Goal: Task Accomplishment & Management: Complete application form

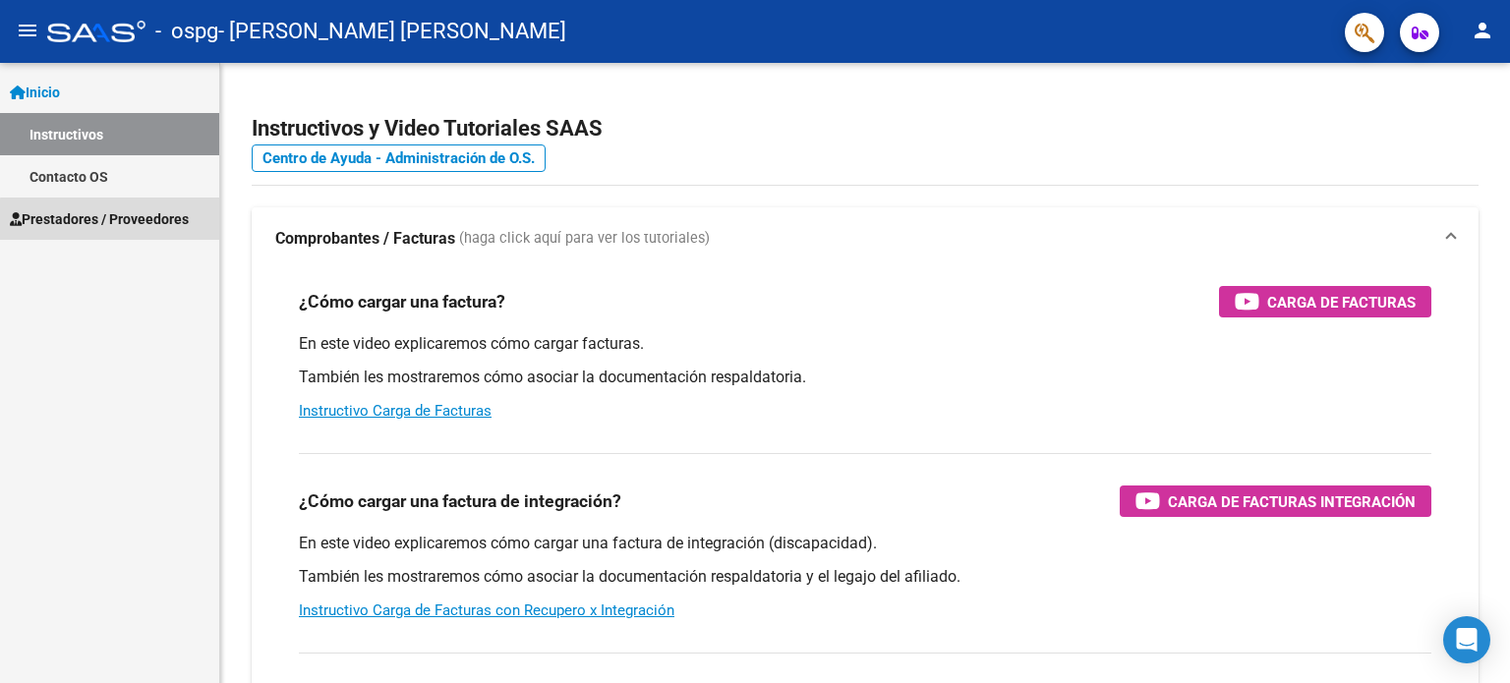
click at [133, 221] on span "Prestadores / Proveedores" at bounding box center [99, 219] width 179 height 22
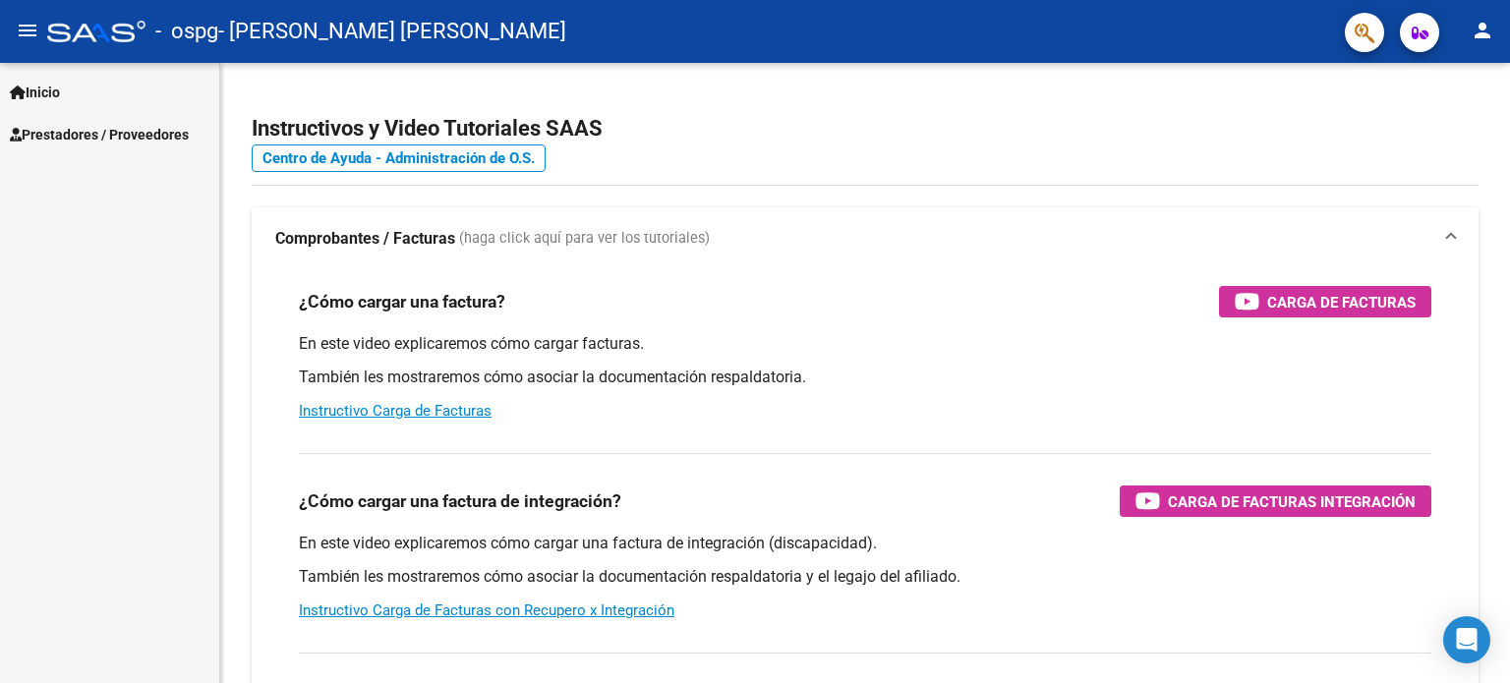
click at [126, 132] on span "Prestadores / Proveedores" at bounding box center [99, 135] width 179 height 22
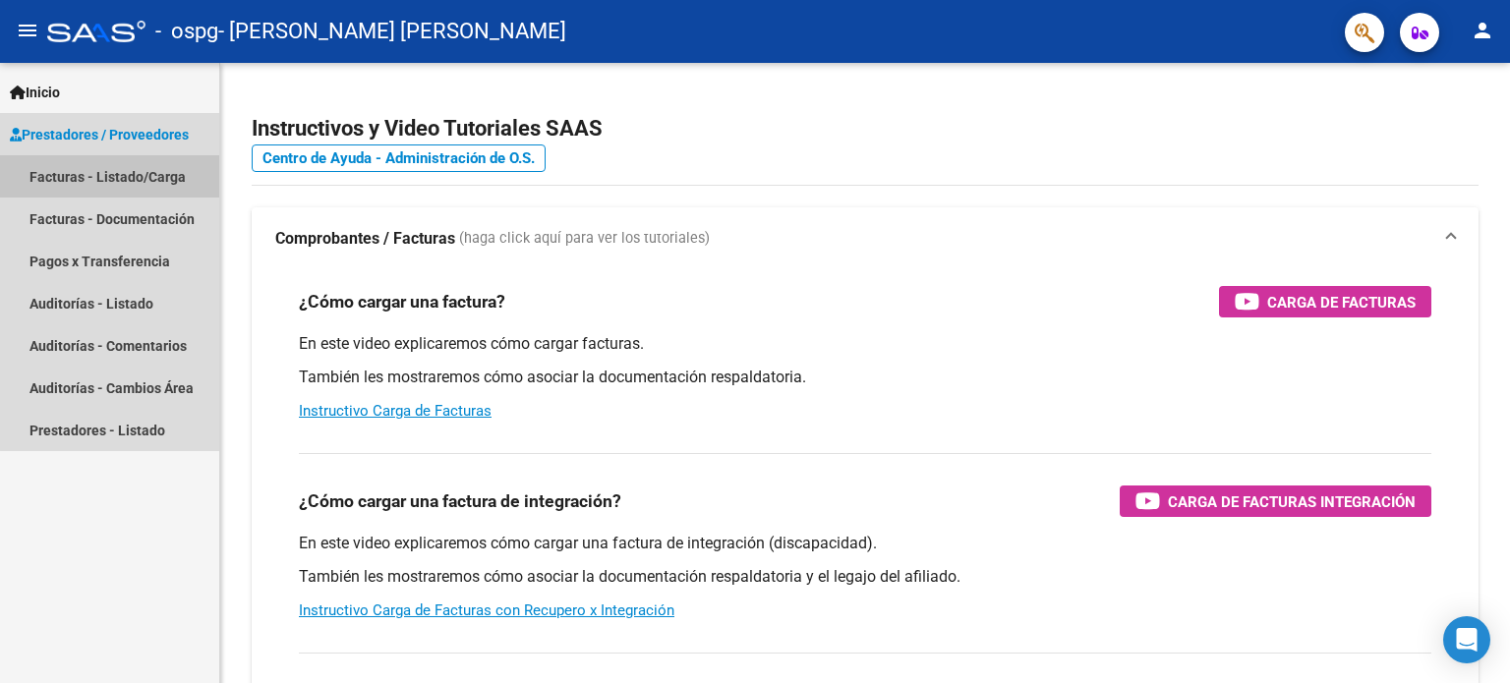
click at [146, 183] on link "Facturas - Listado/Carga" at bounding box center [109, 176] width 219 height 42
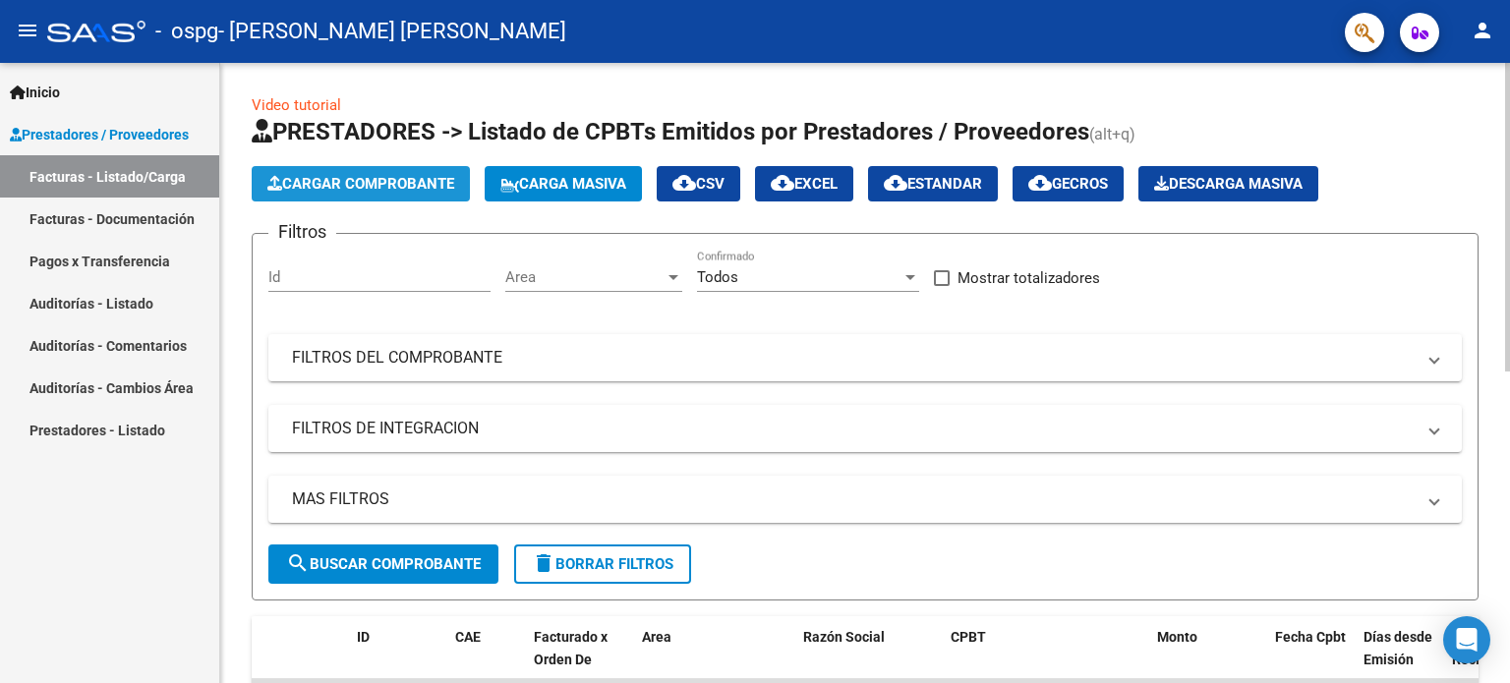
click at [349, 178] on span "Cargar Comprobante" at bounding box center [360, 184] width 187 height 18
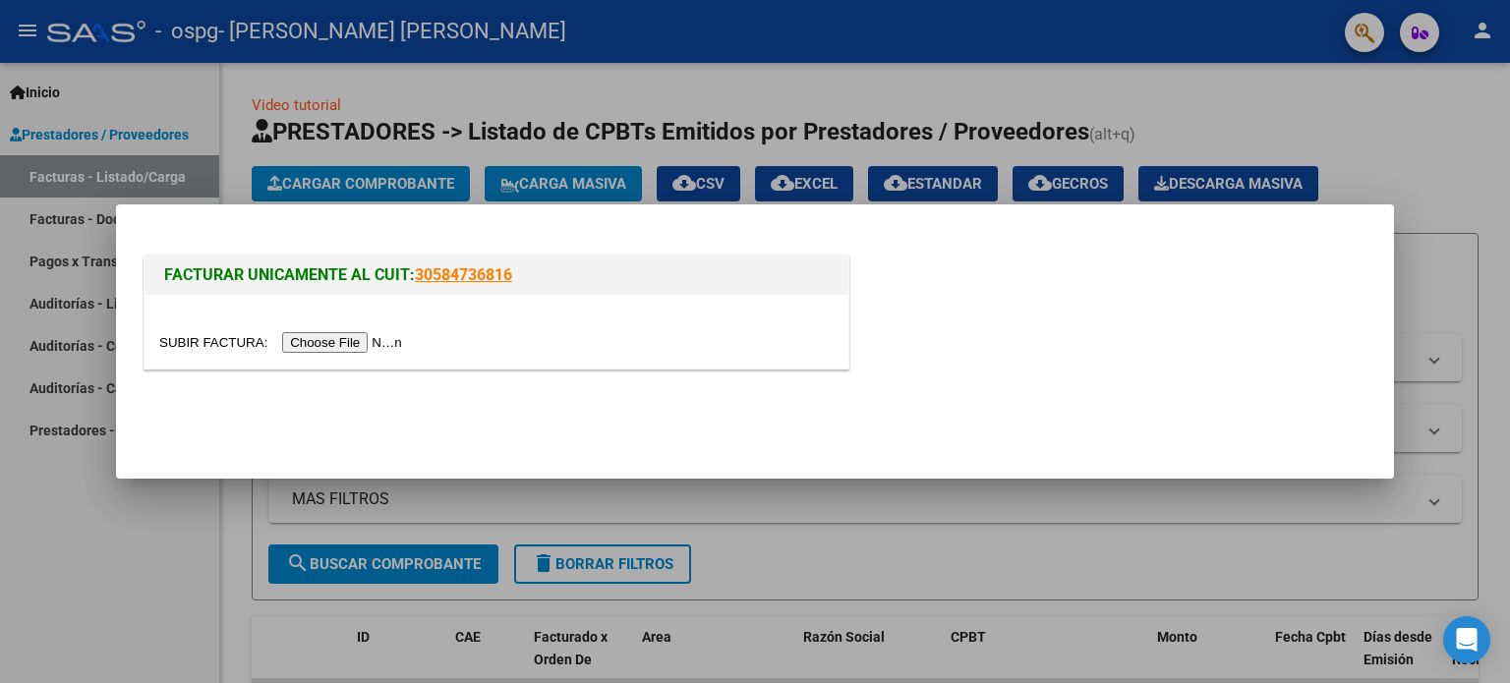
click at [408, 341] on input "file" at bounding box center [283, 342] width 249 height 21
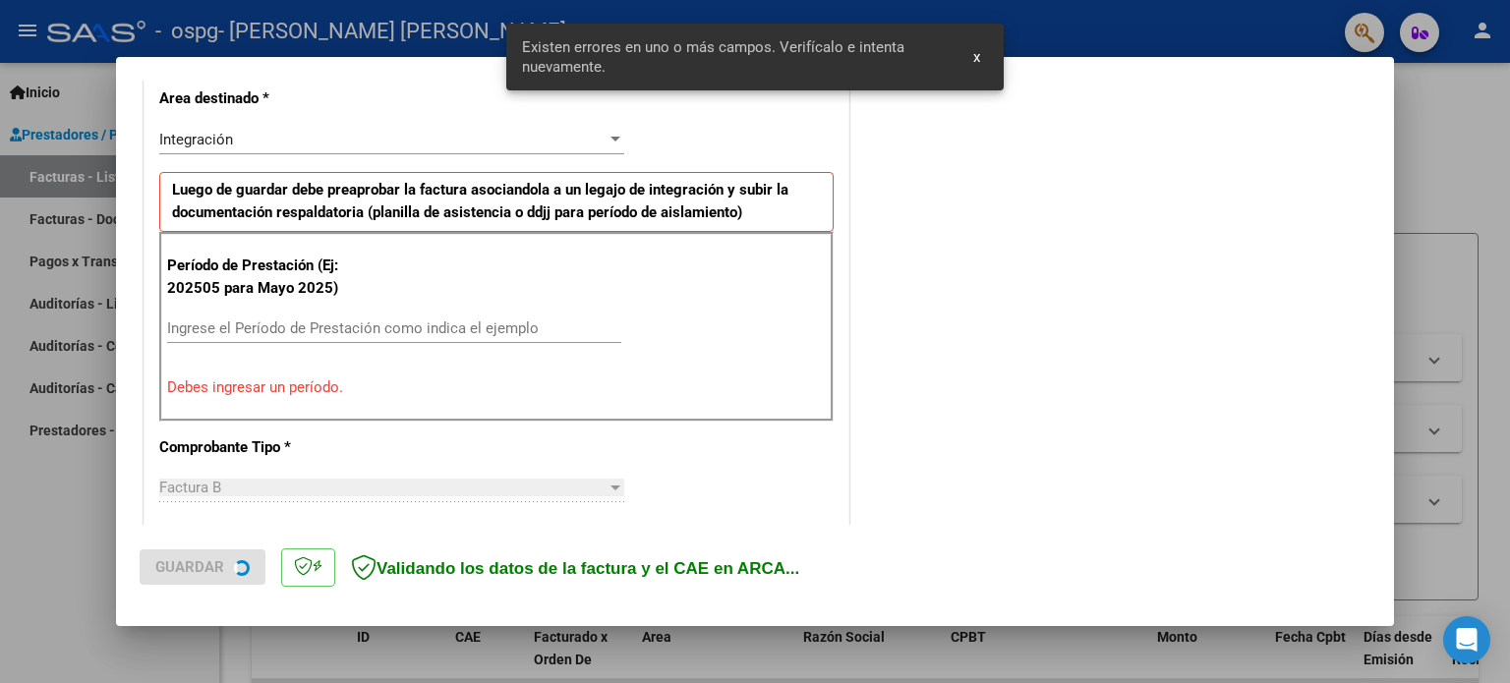
scroll to position [460, 0]
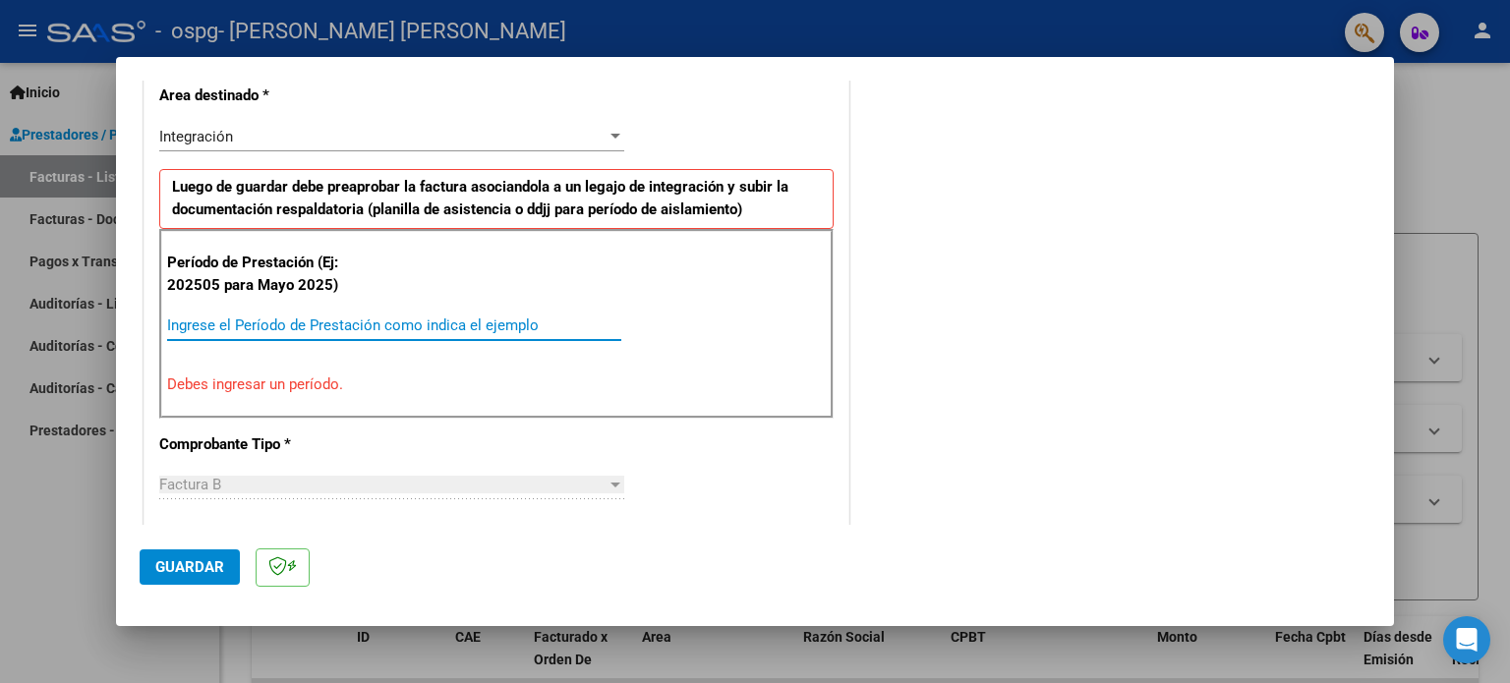
click at [249, 320] on input "Ingrese el Período de Prestación como indica el ejemplo" at bounding box center [394, 326] width 454 height 18
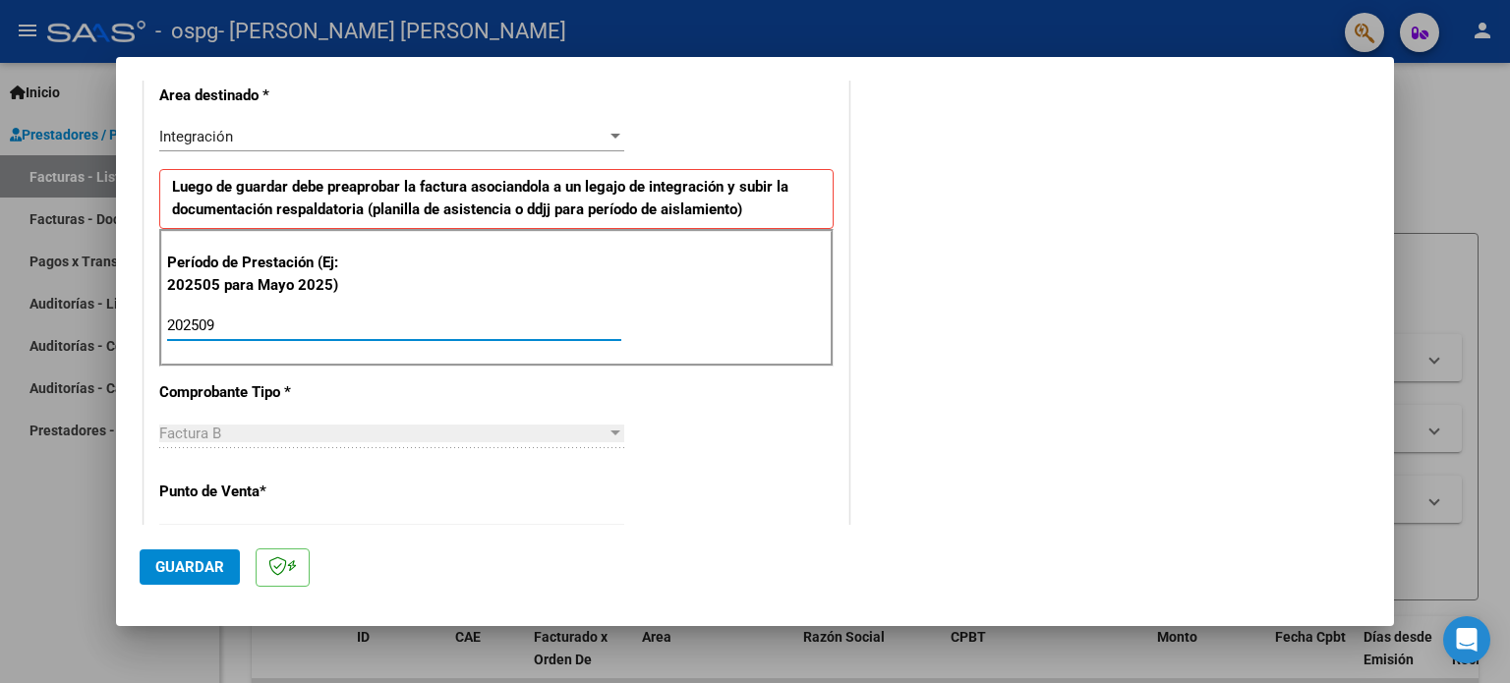
type input "202509"
click at [311, 494] on p "Punto de Venta *" at bounding box center [260, 492] width 202 height 23
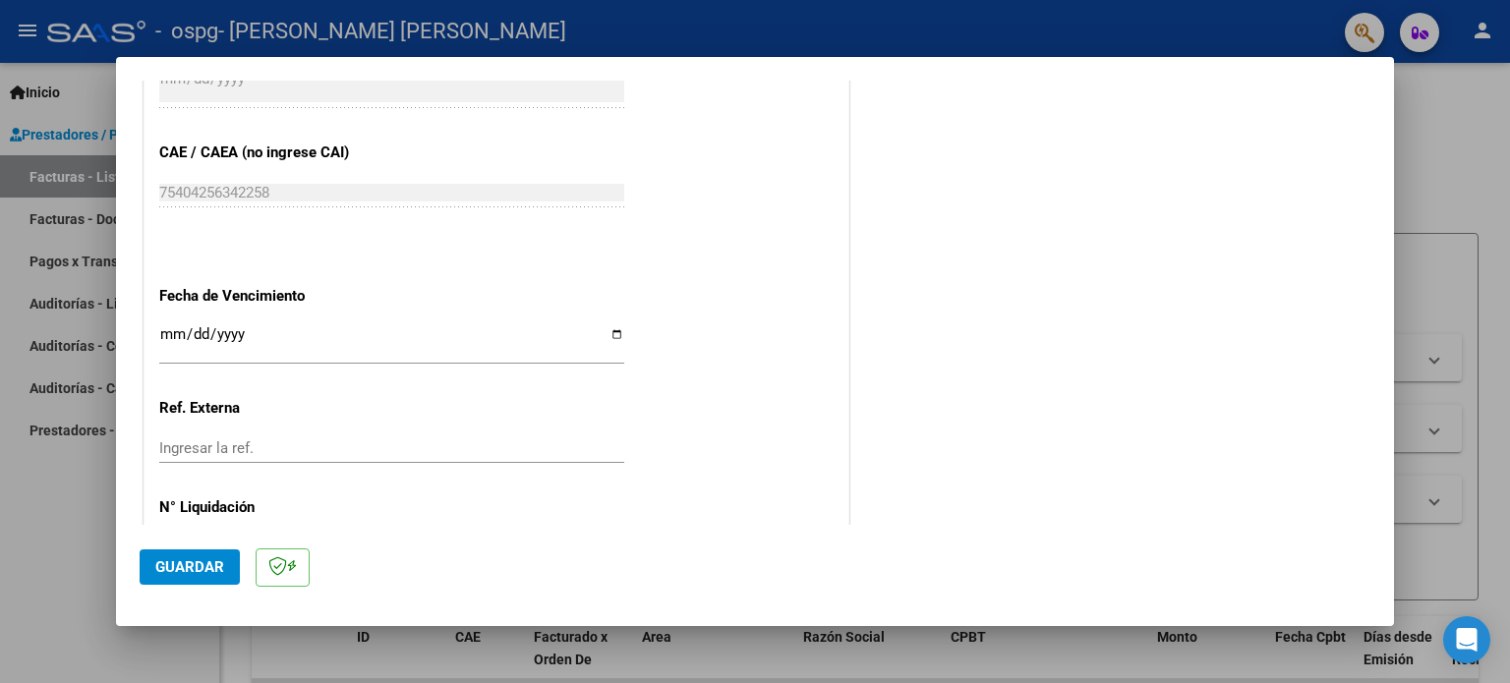
scroll to position [1217, 0]
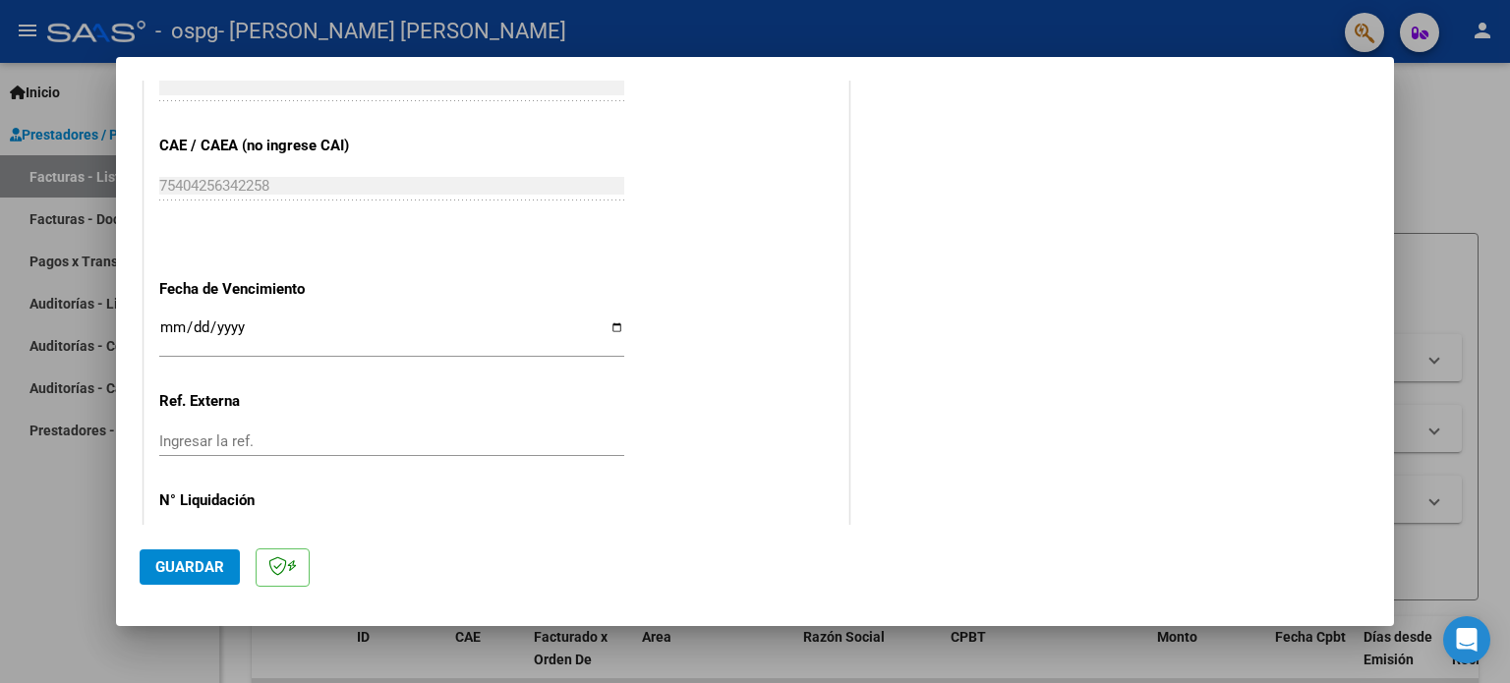
click at [175, 322] on input "Ingresar la fecha" at bounding box center [391, 334] width 465 height 31
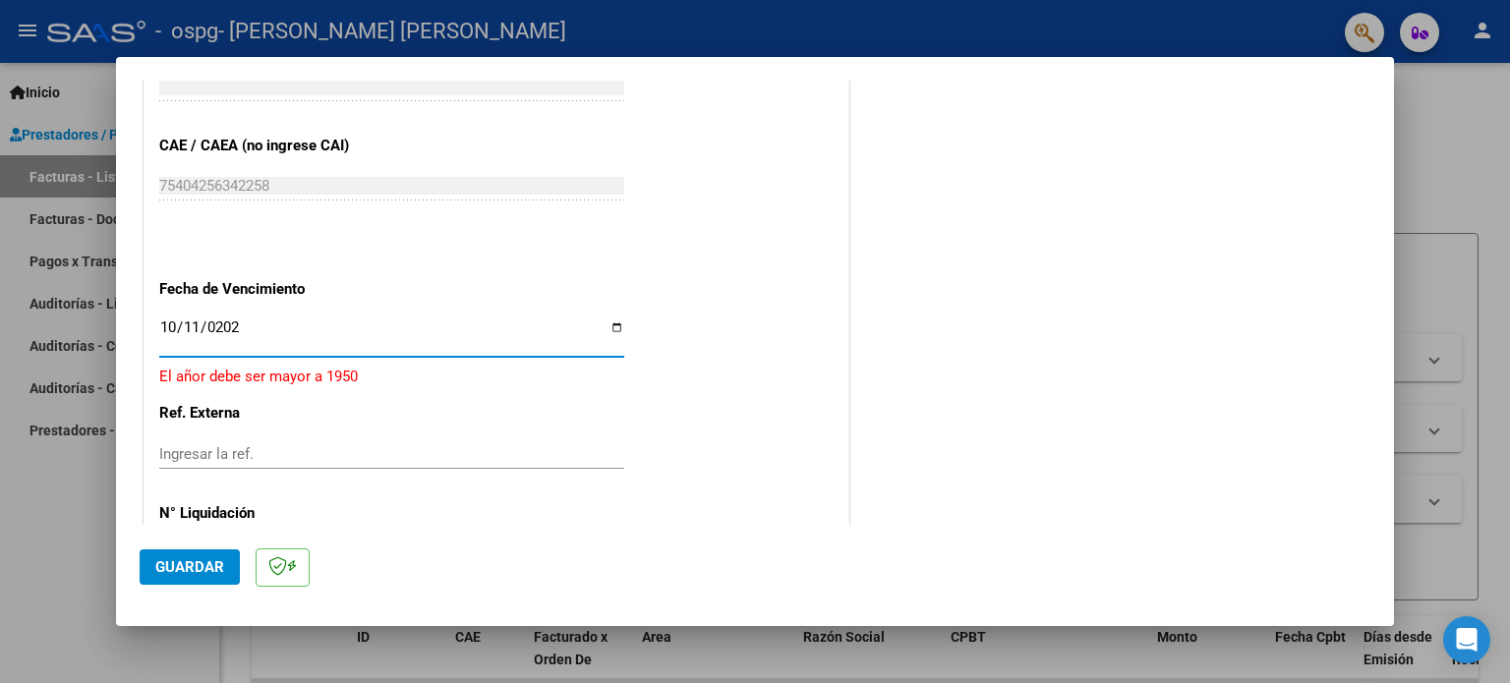
type input "[DATE]"
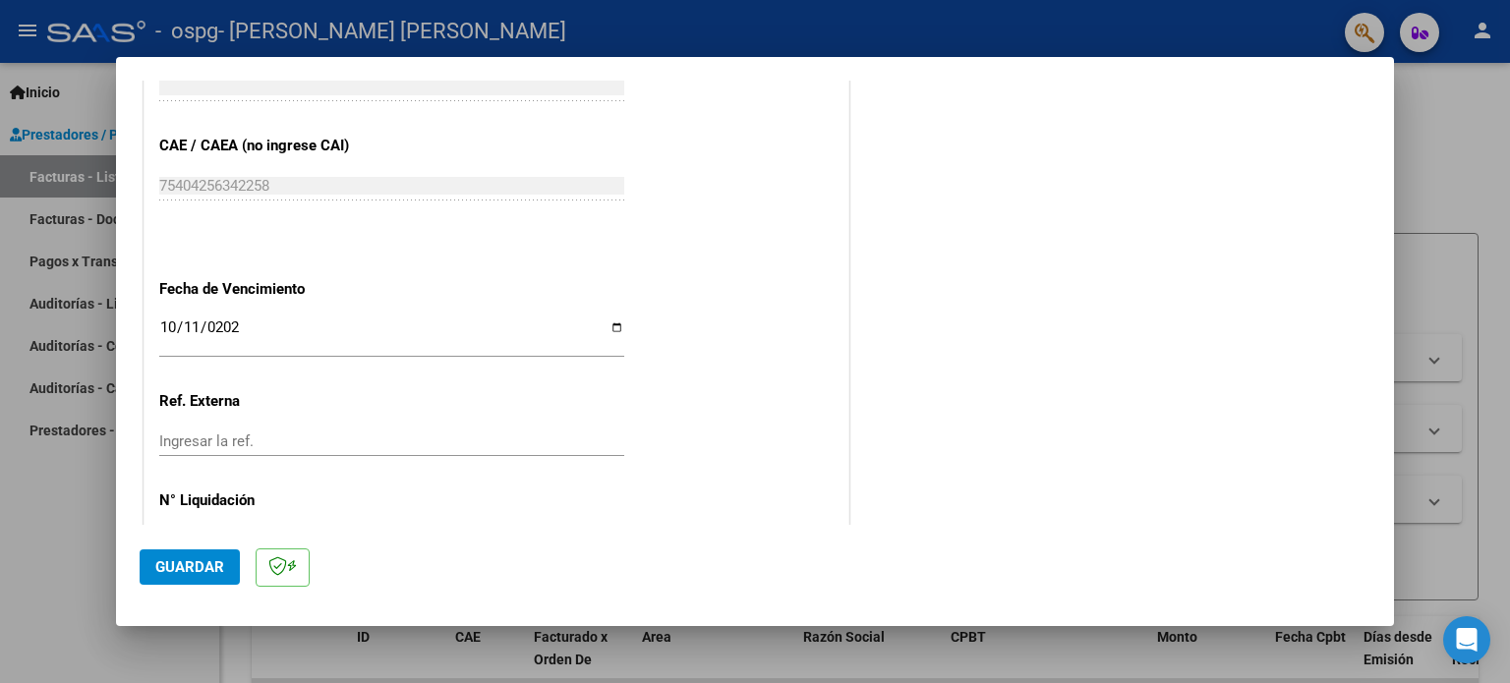
scroll to position [1283, 0]
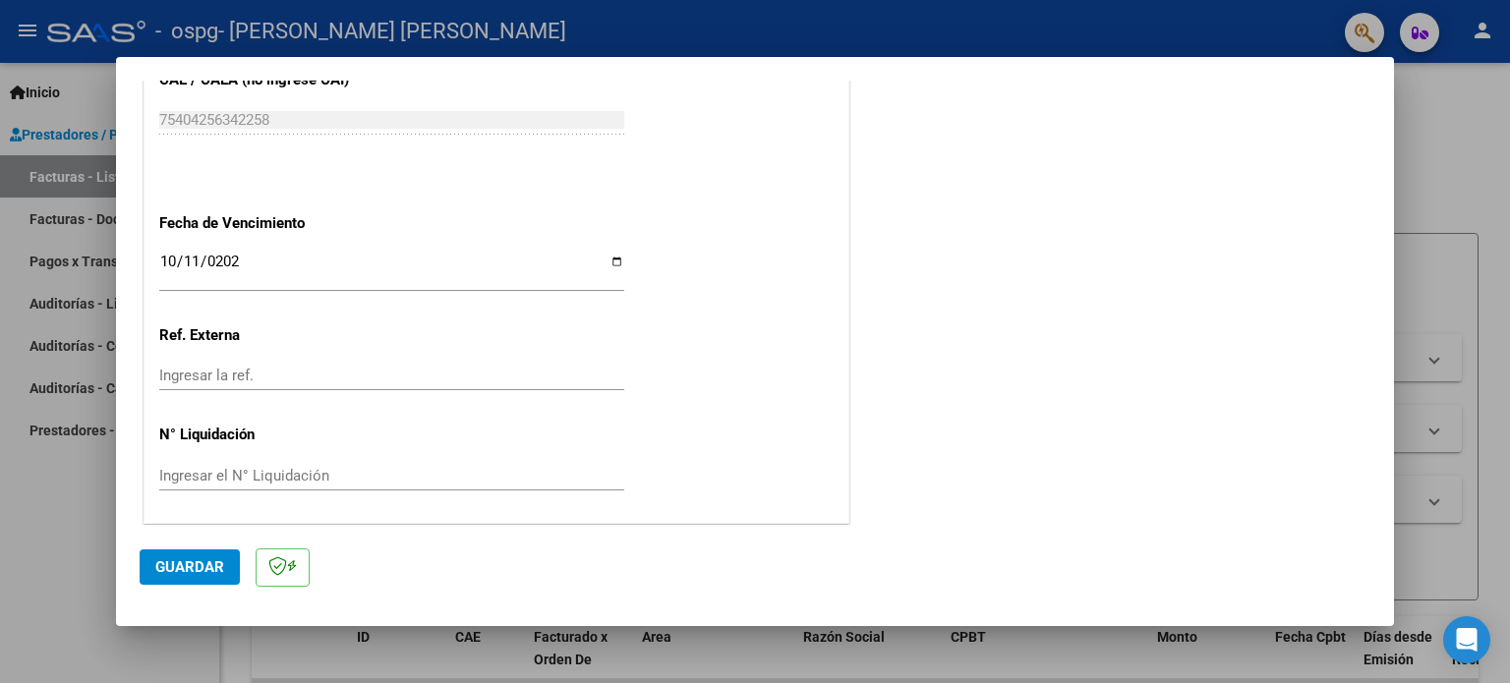
click at [1419, 125] on div at bounding box center [755, 341] width 1510 height 683
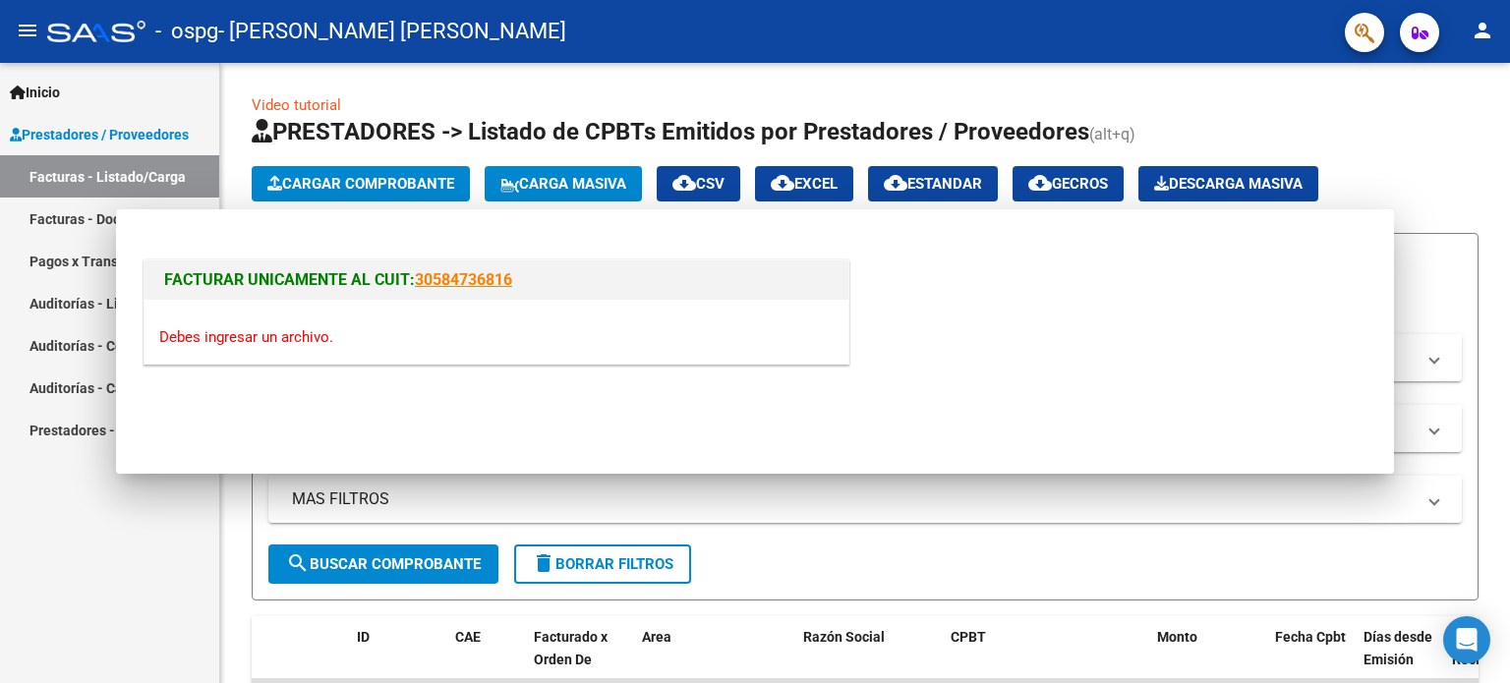
scroll to position [0, 0]
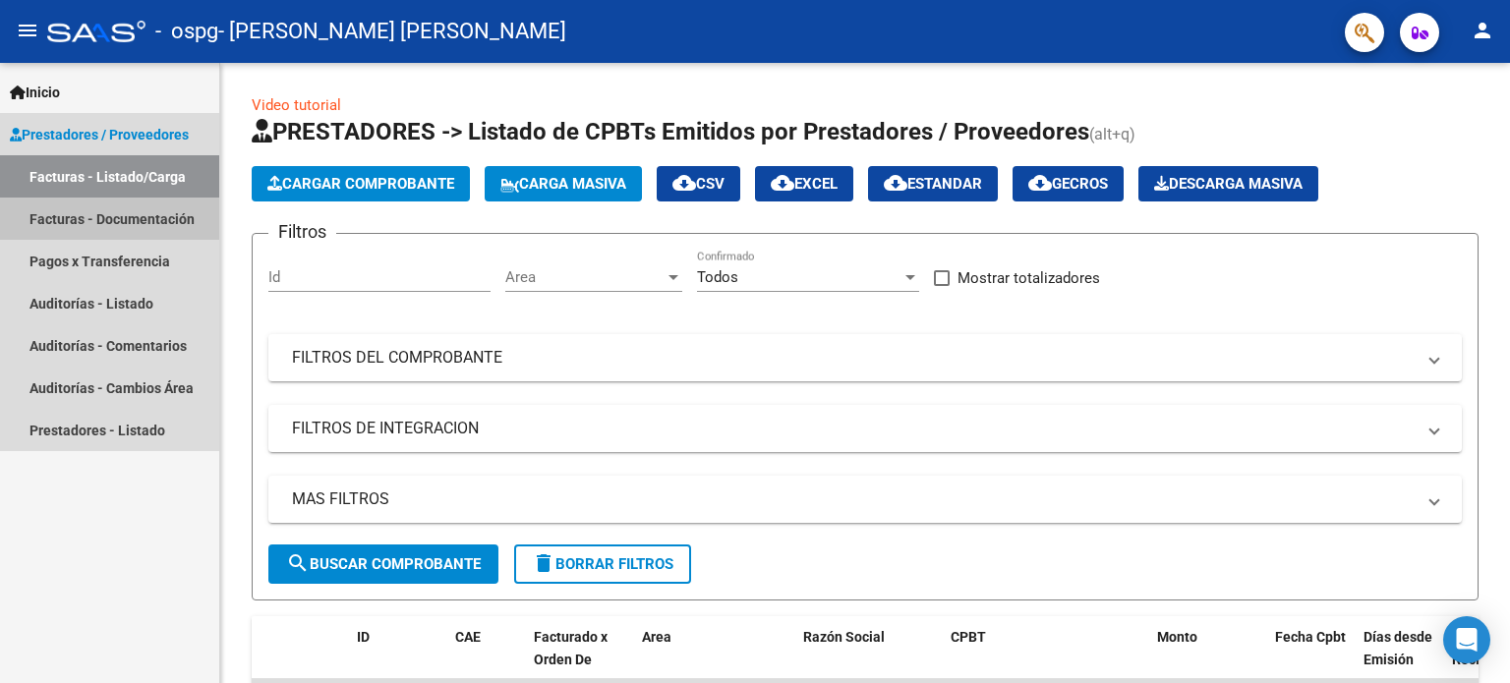
click at [126, 214] on link "Facturas - Documentación" at bounding box center [109, 219] width 219 height 42
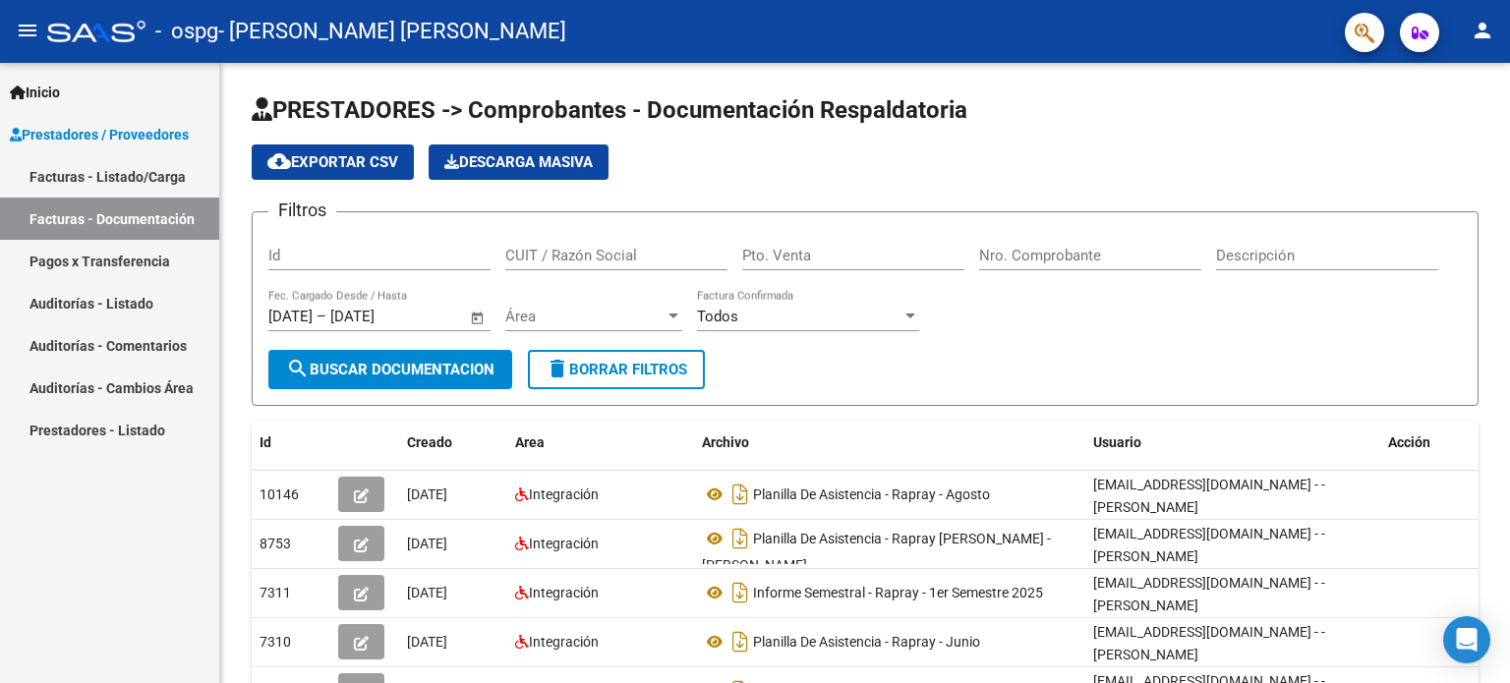
click at [135, 213] on link "Facturas - Documentación" at bounding box center [109, 219] width 219 height 42
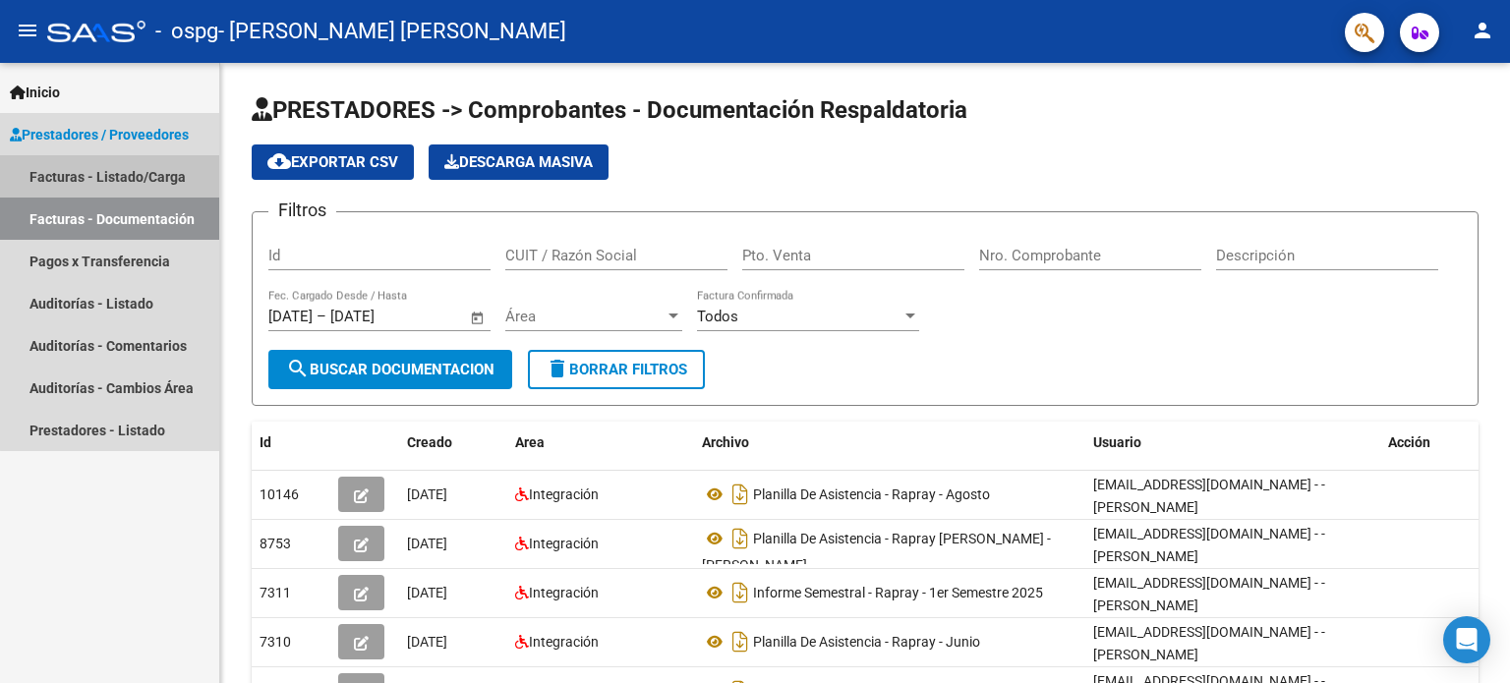
click at [125, 172] on link "Facturas - Listado/Carga" at bounding box center [109, 176] width 219 height 42
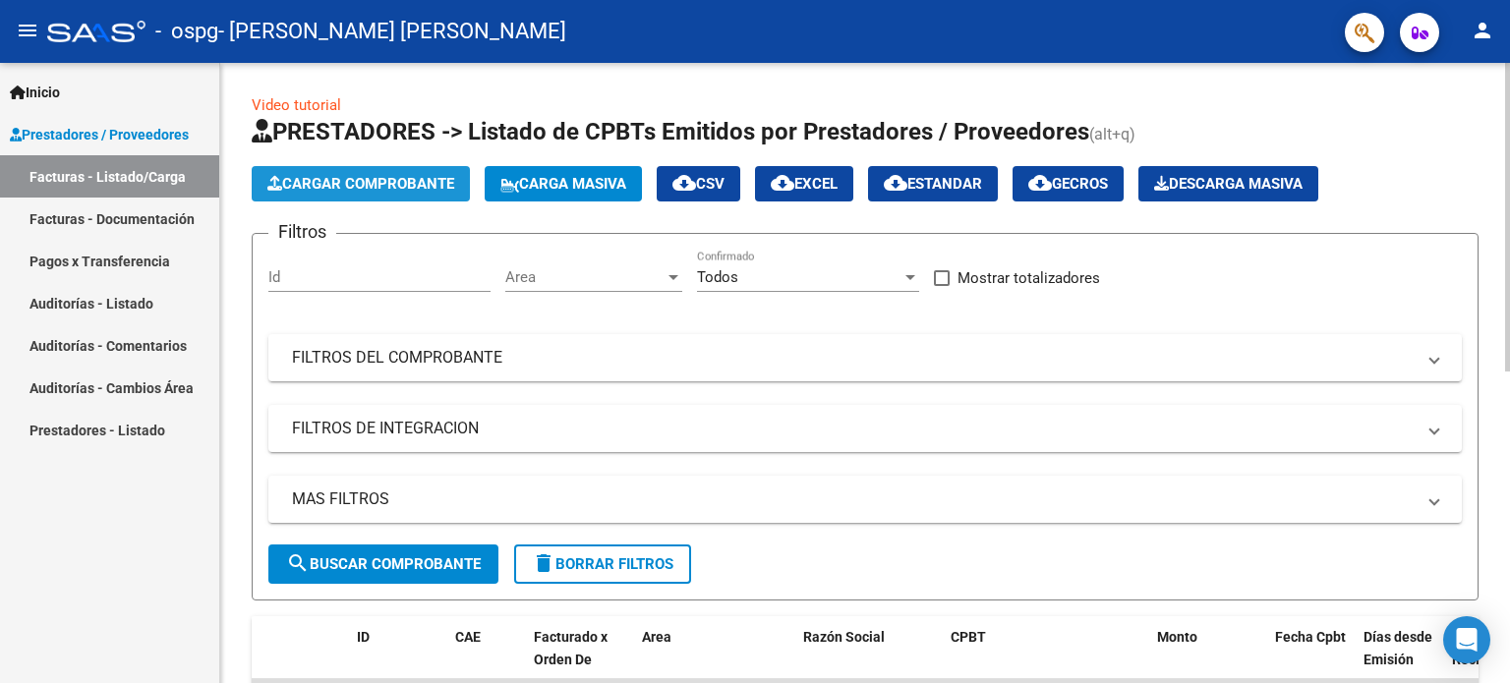
click at [441, 196] on button "Cargar Comprobante" at bounding box center [361, 183] width 218 height 35
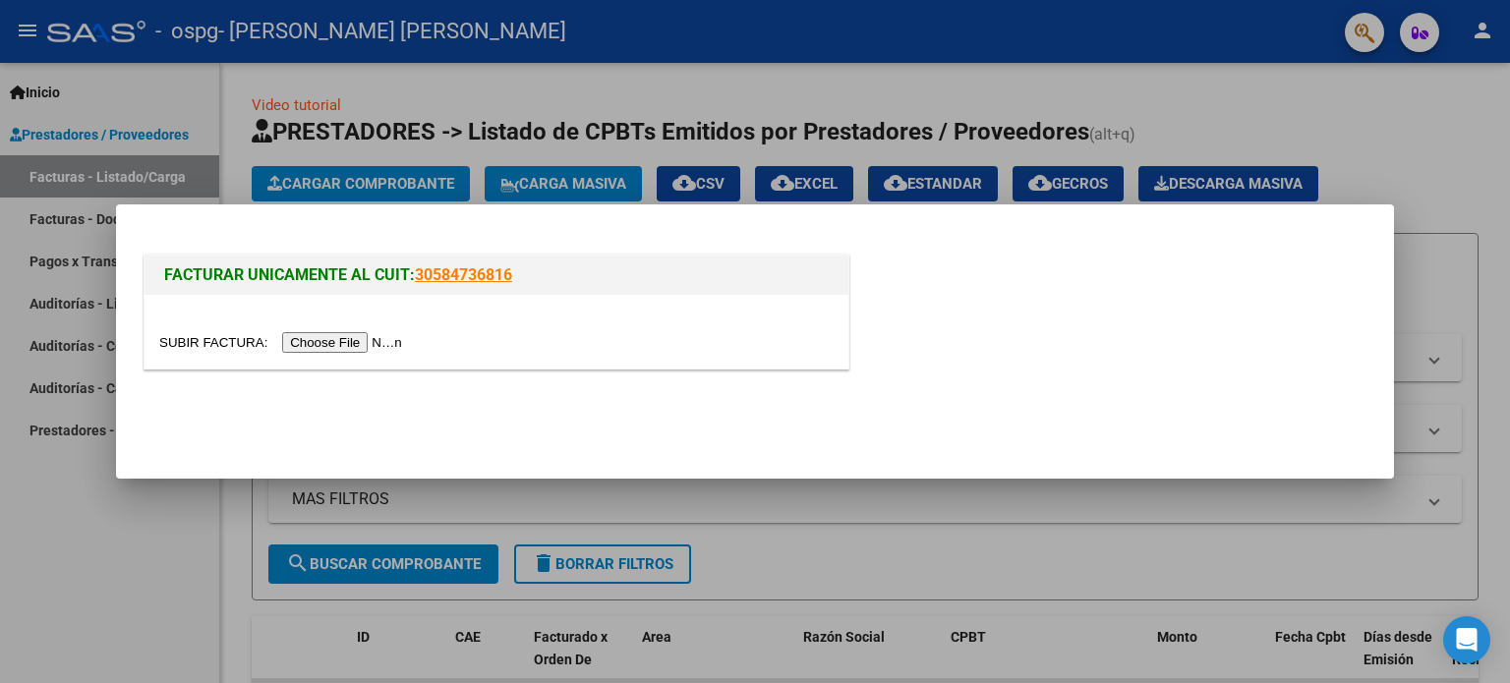
click at [408, 336] on input "file" at bounding box center [283, 342] width 249 height 21
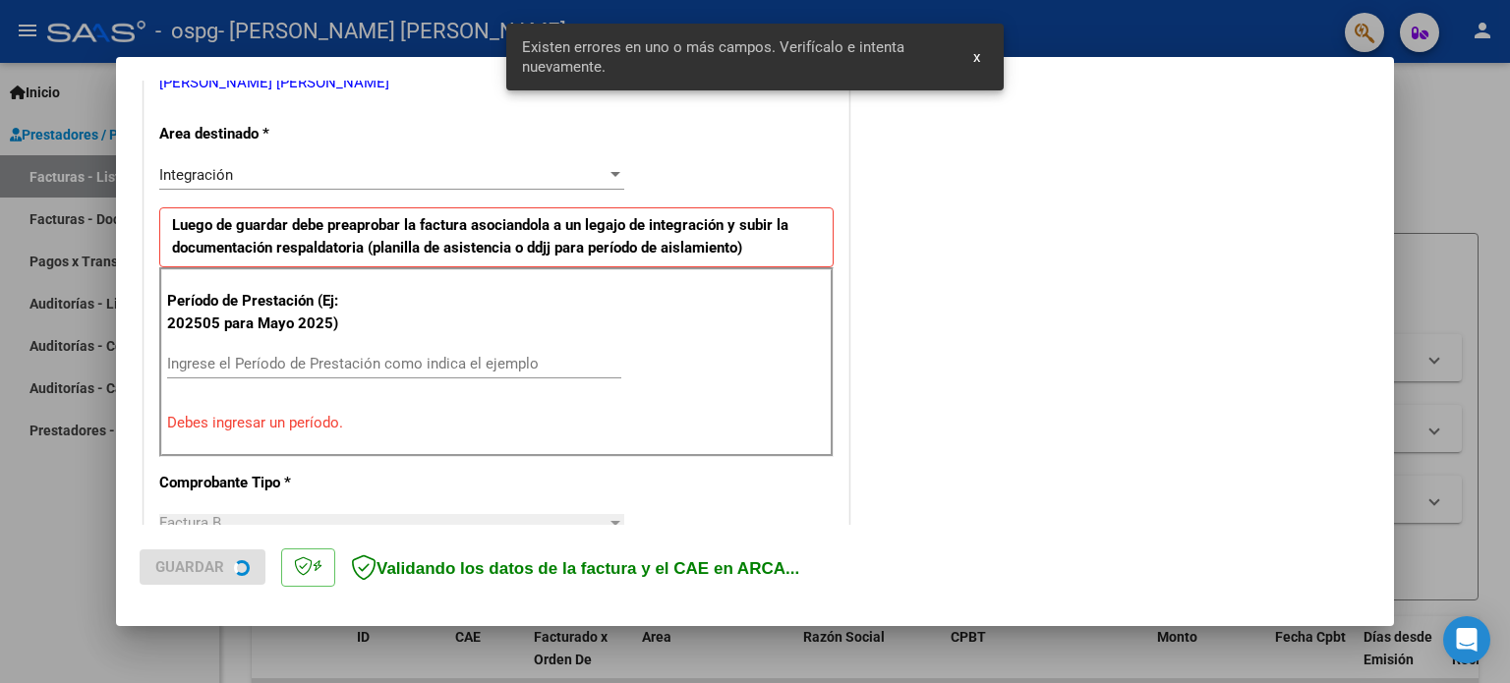
scroll to position [424, 0]
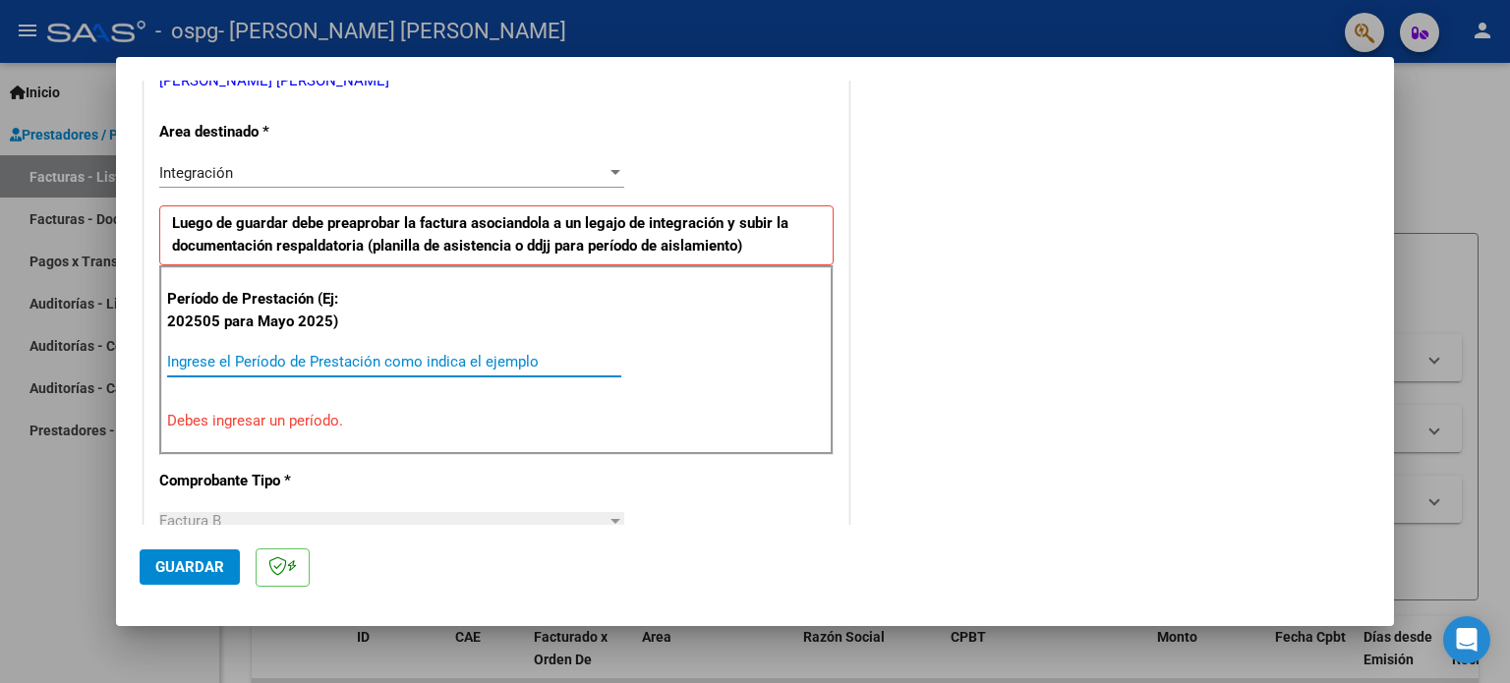
click at [238, 365] on input "Ingrese el Período de Prestación como indica el ejemplo" at bounding box center [394, 362] width 454 height 18
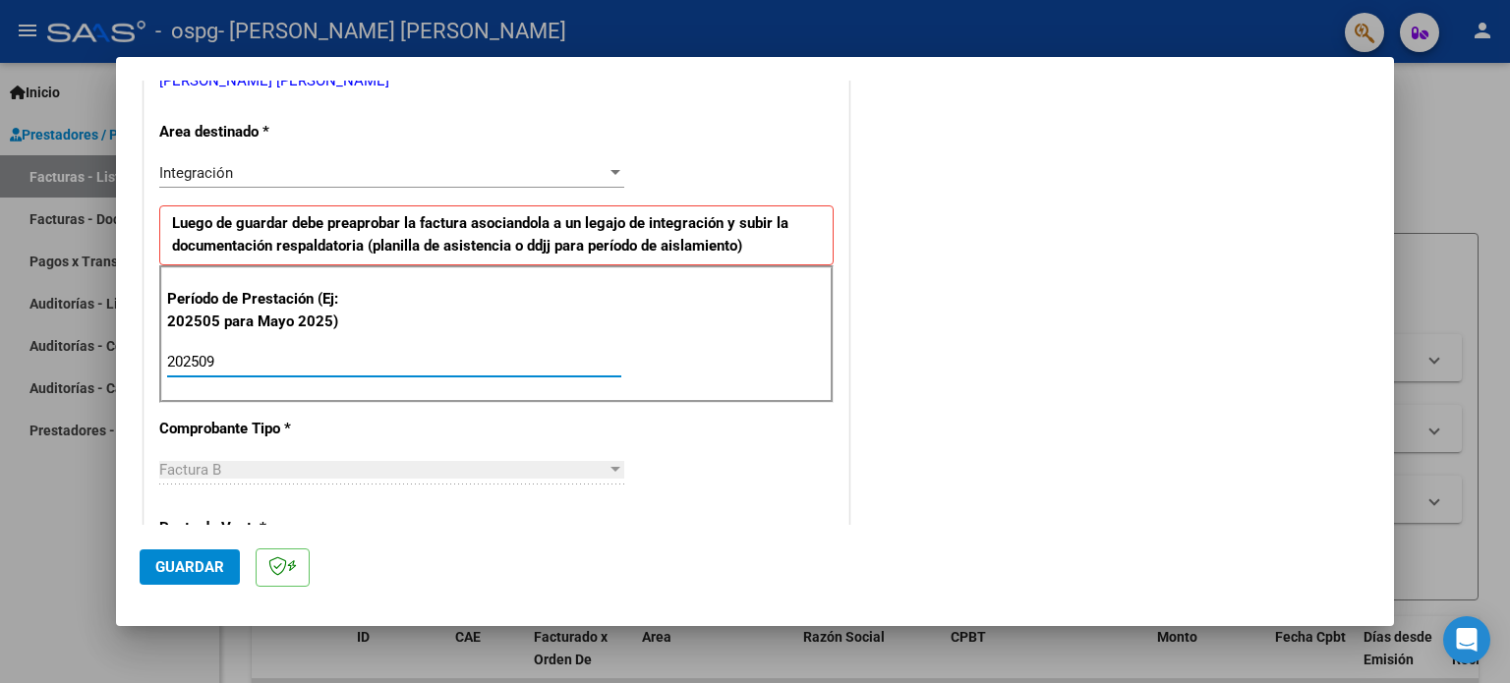
type input "202509"
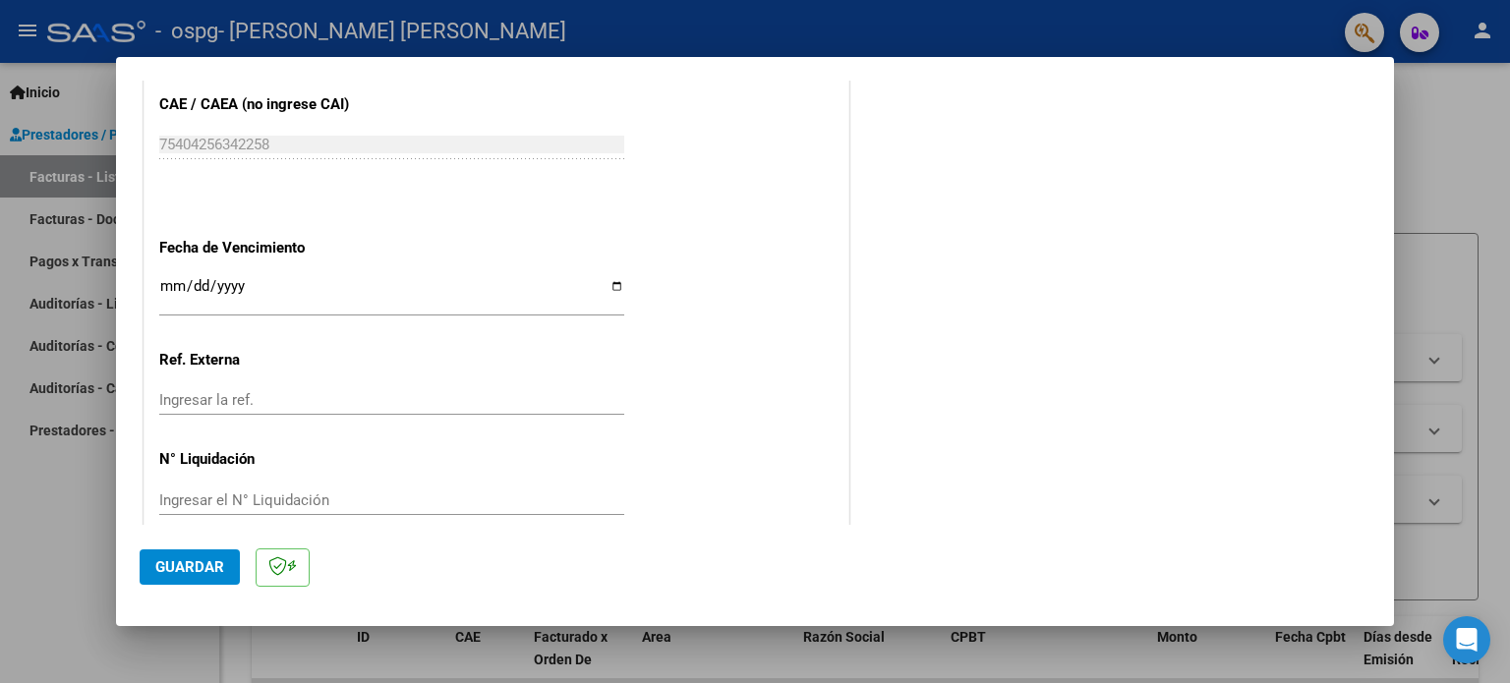
scroll to position [1283, 0]
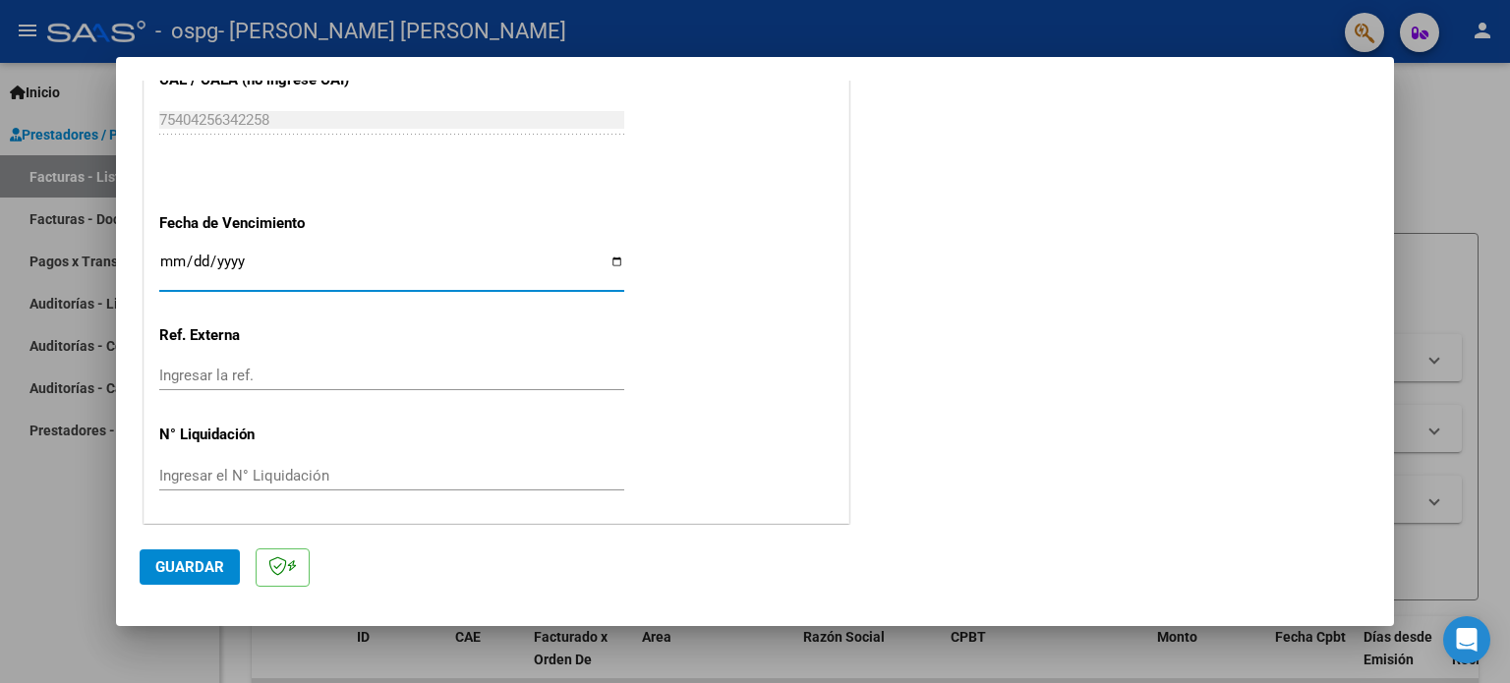
click at [172, 259] on input "Ingresar la fecha" at bounding box center [391, 269] width 465 height 31
click at [169, 261] on input "Ingresar la fecha" at bounding box center [391, 269] width 465 height 31
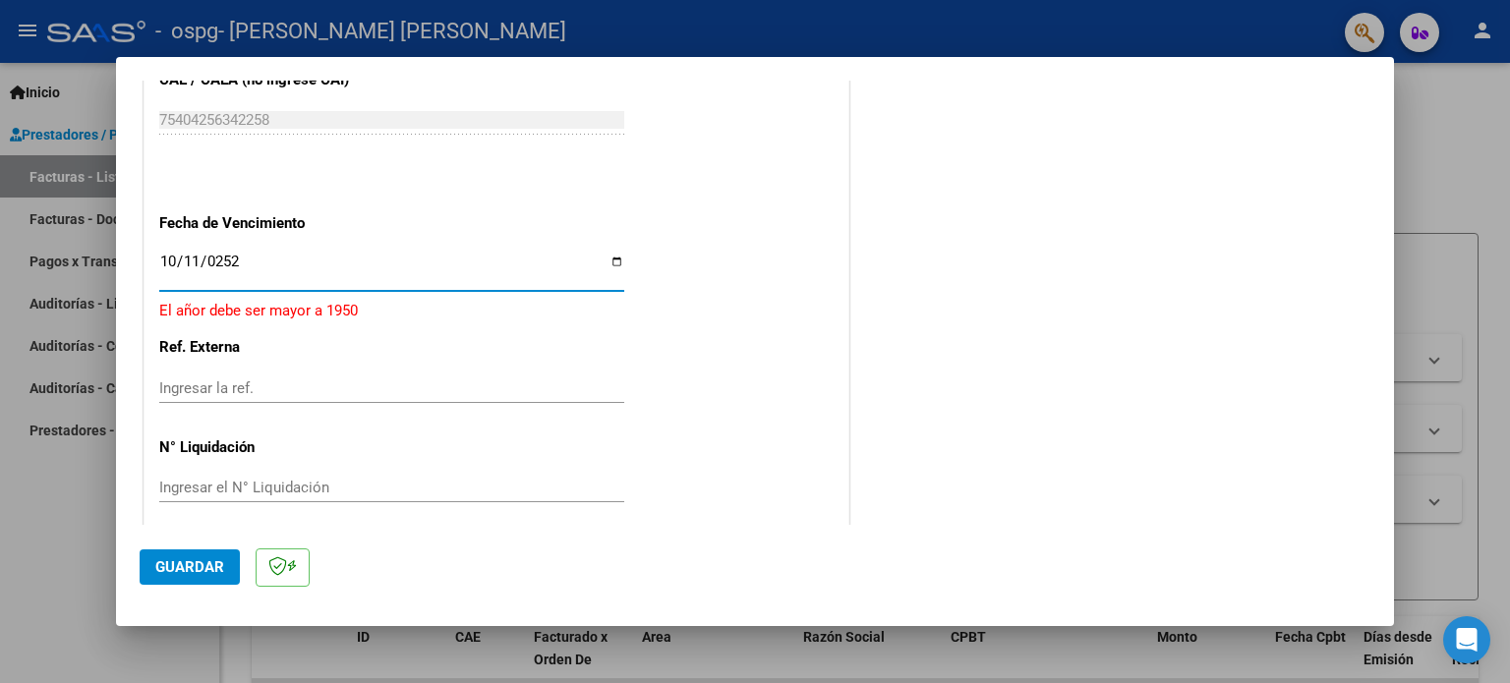
type input "[DATE]"
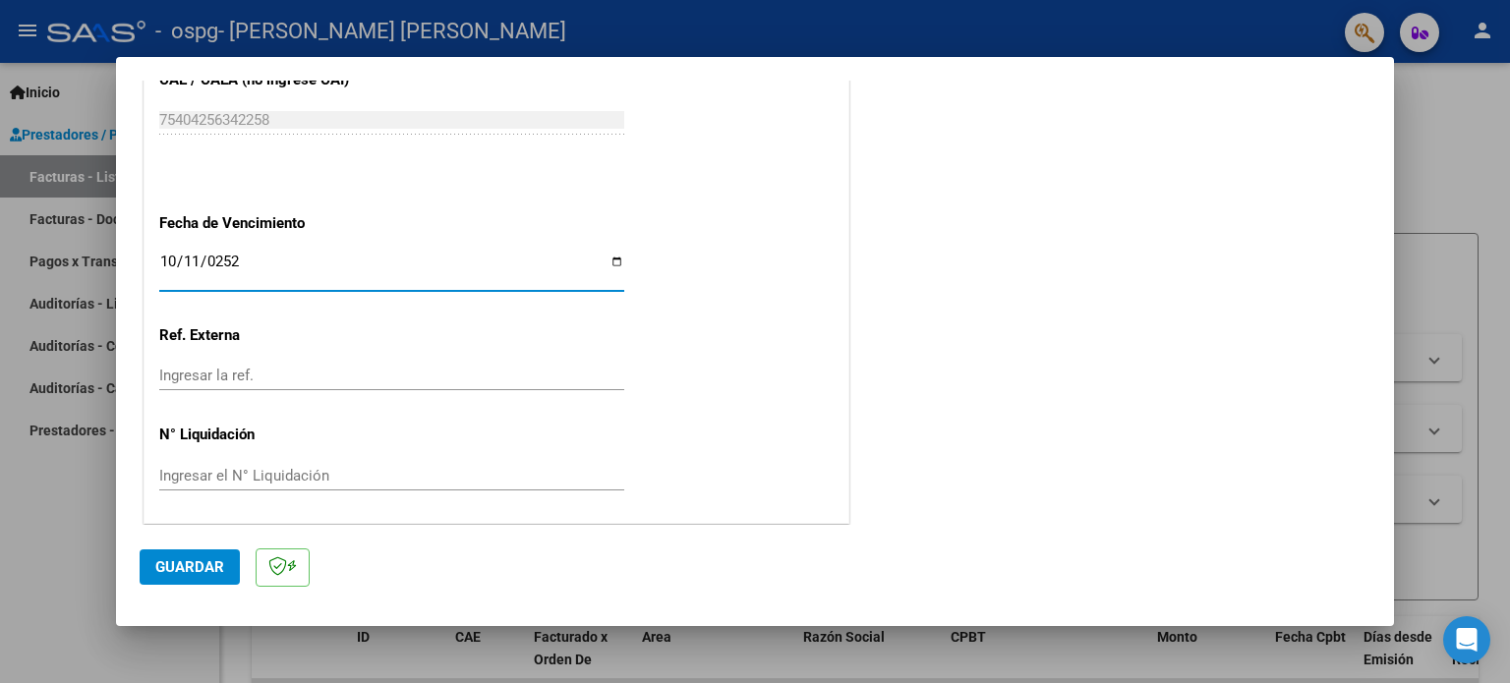
click at [190, 569] on span "Guardar" at bounding box center [189, 567] width 69 height 18
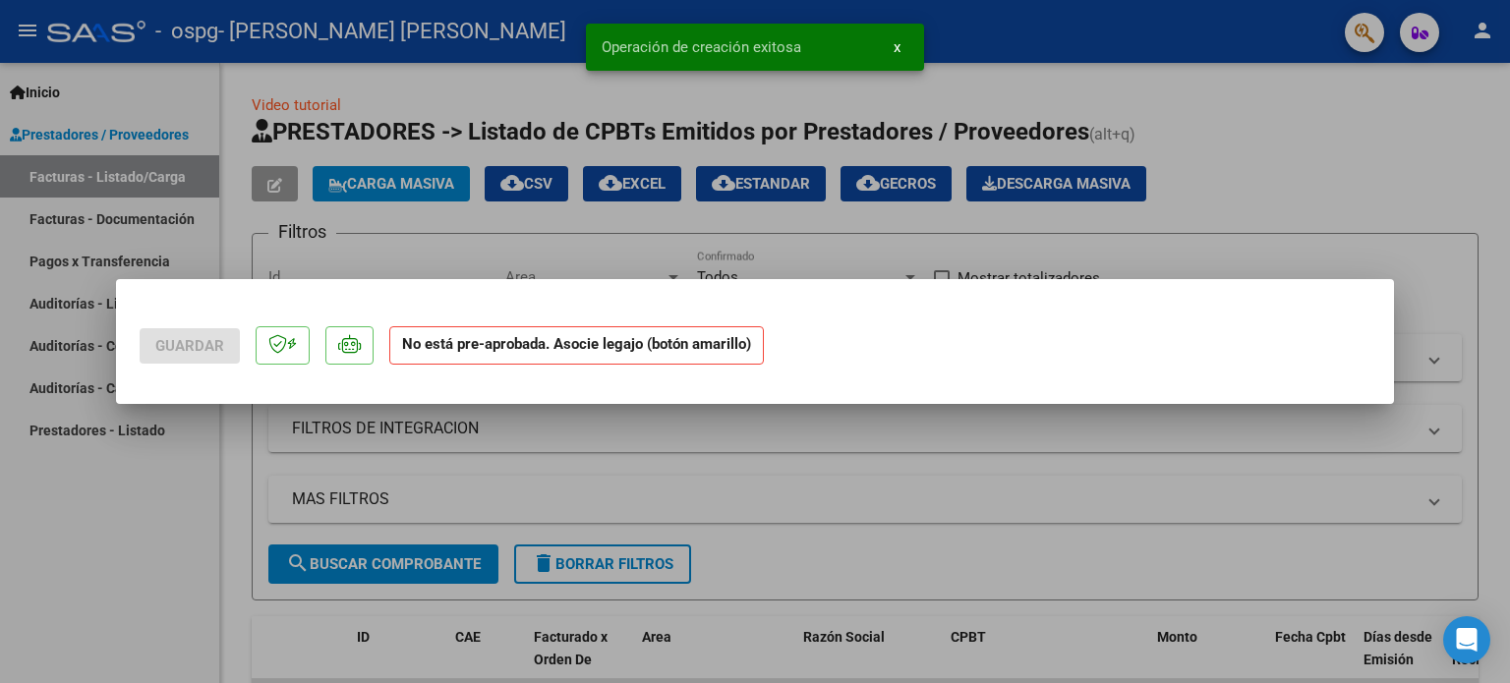
scroll to position [0, 0]
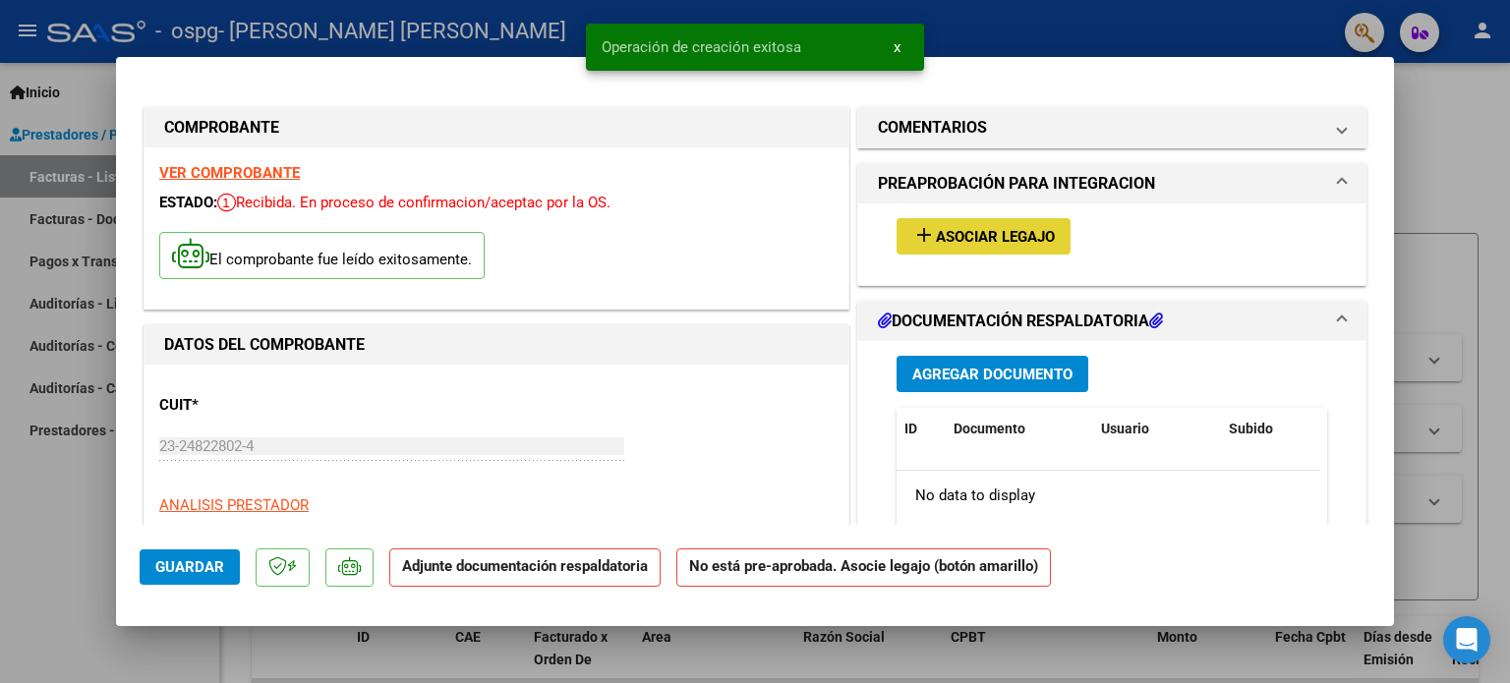
click at [1030, 236] on span "Asociar Legajo" at bounding box center [995, 237] width 119 height 18
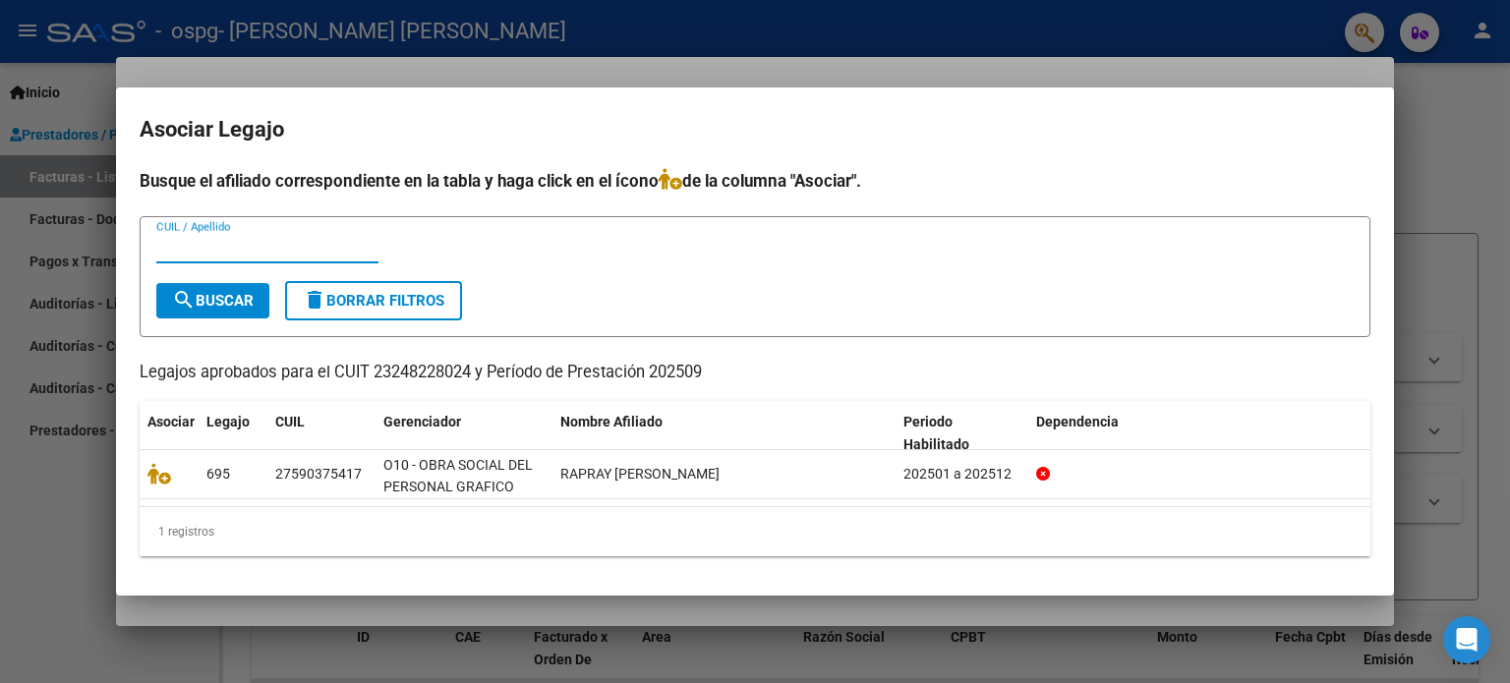
click at [192, 248] on input "CUIL / Apellido" at bounding box center [267, 248] width 222 height 18
click at [216, 302] on span "search Buscar" at bounding box center [213, 301] width 82 height 18
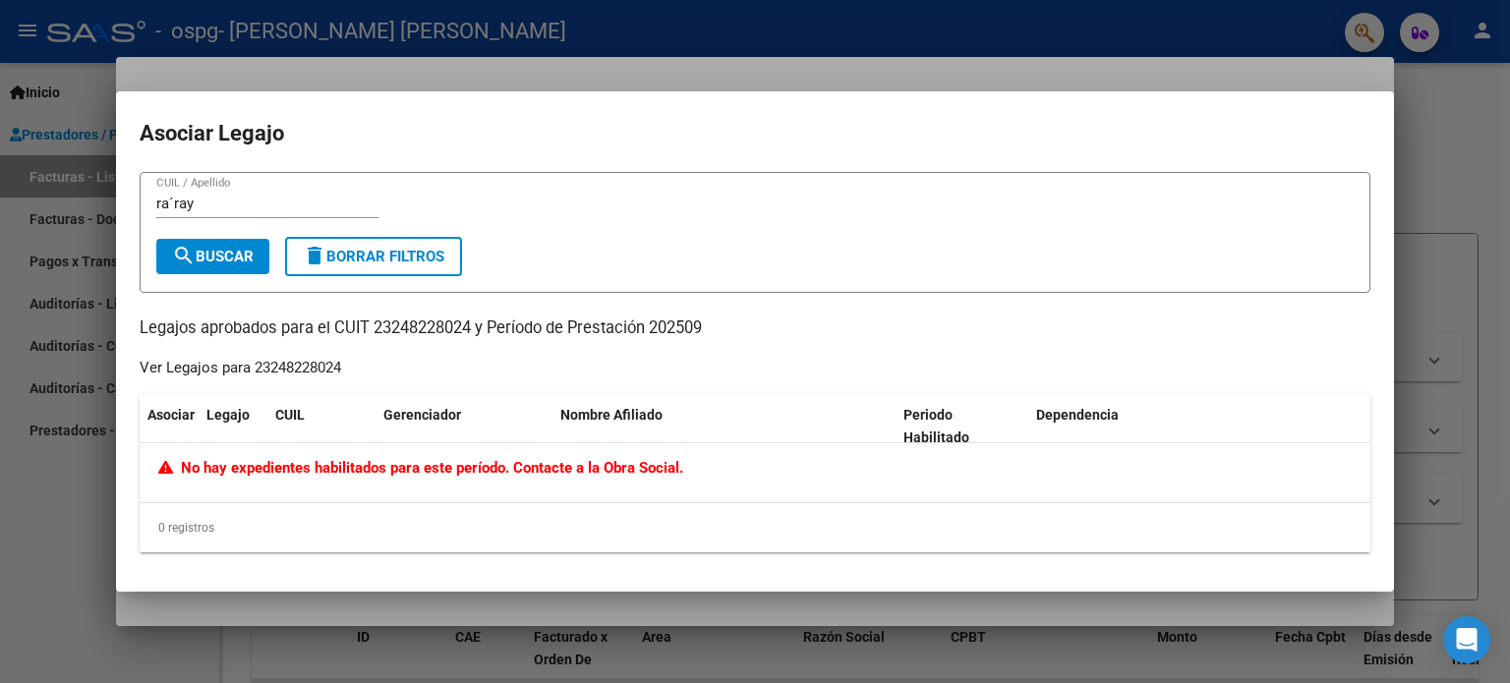
click at [203, 204] on input "ra´ray" at bounding box center [267, 204] width 222 height 18
type input "r"
type input "Rapray"
click at [217, 255] on span "search Buscar" at bounding box center [213, 257] width 82 height 18
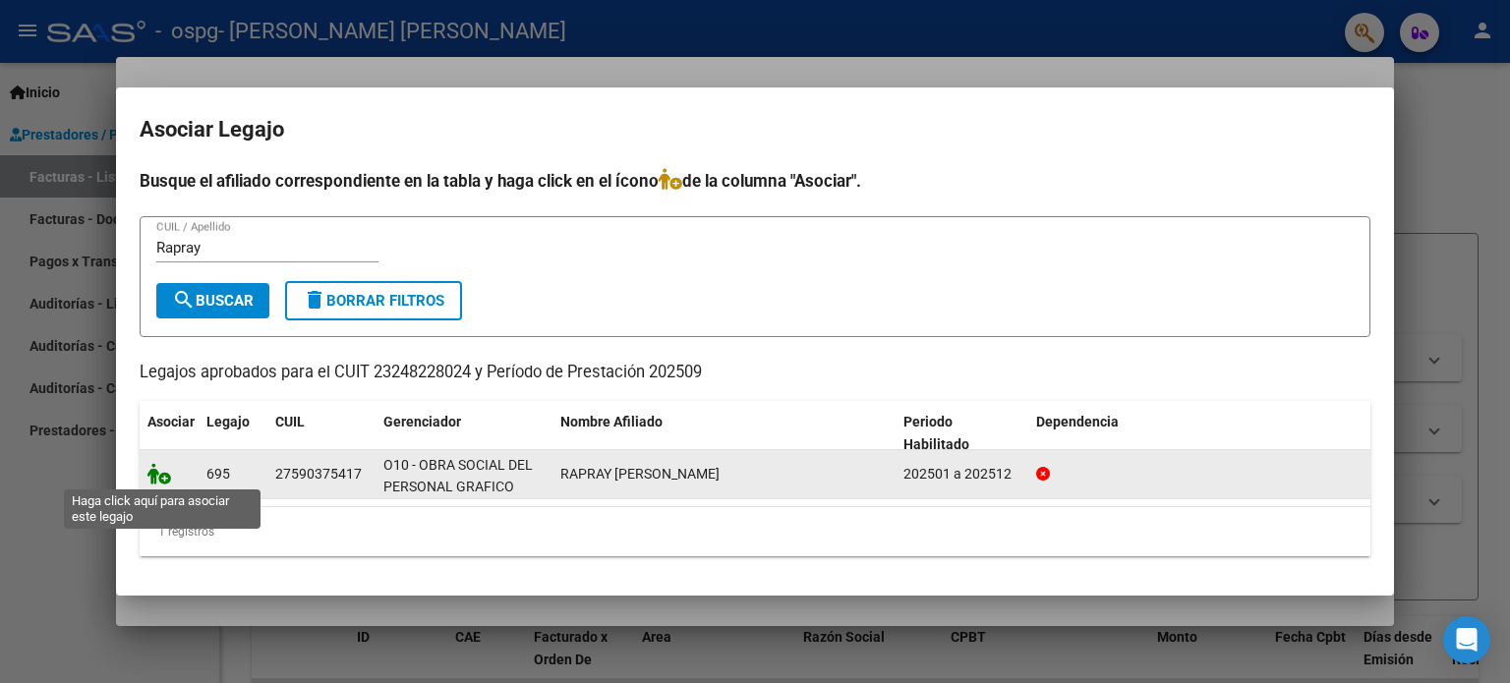
click at [167, 476] on icon at bounding box center [159, 474] width 24 height 22
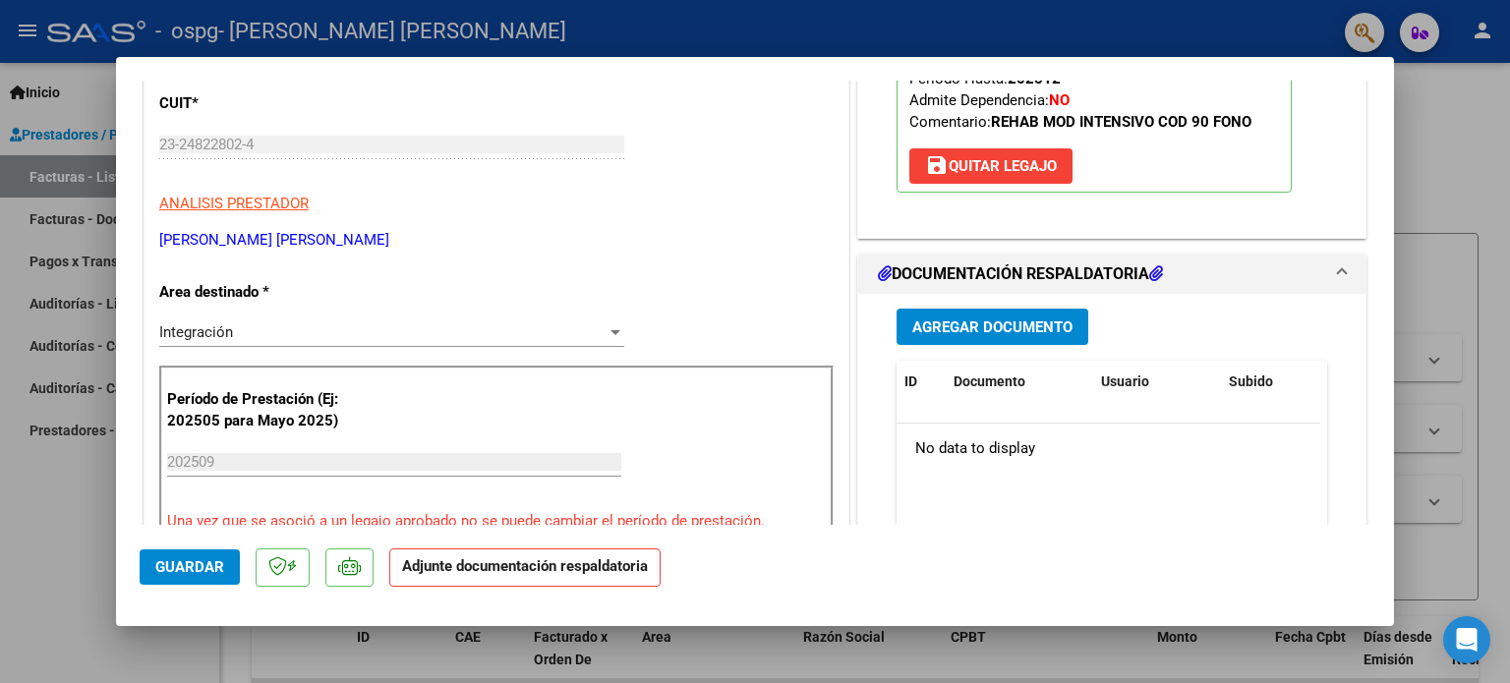
scroll to position [299, 0]
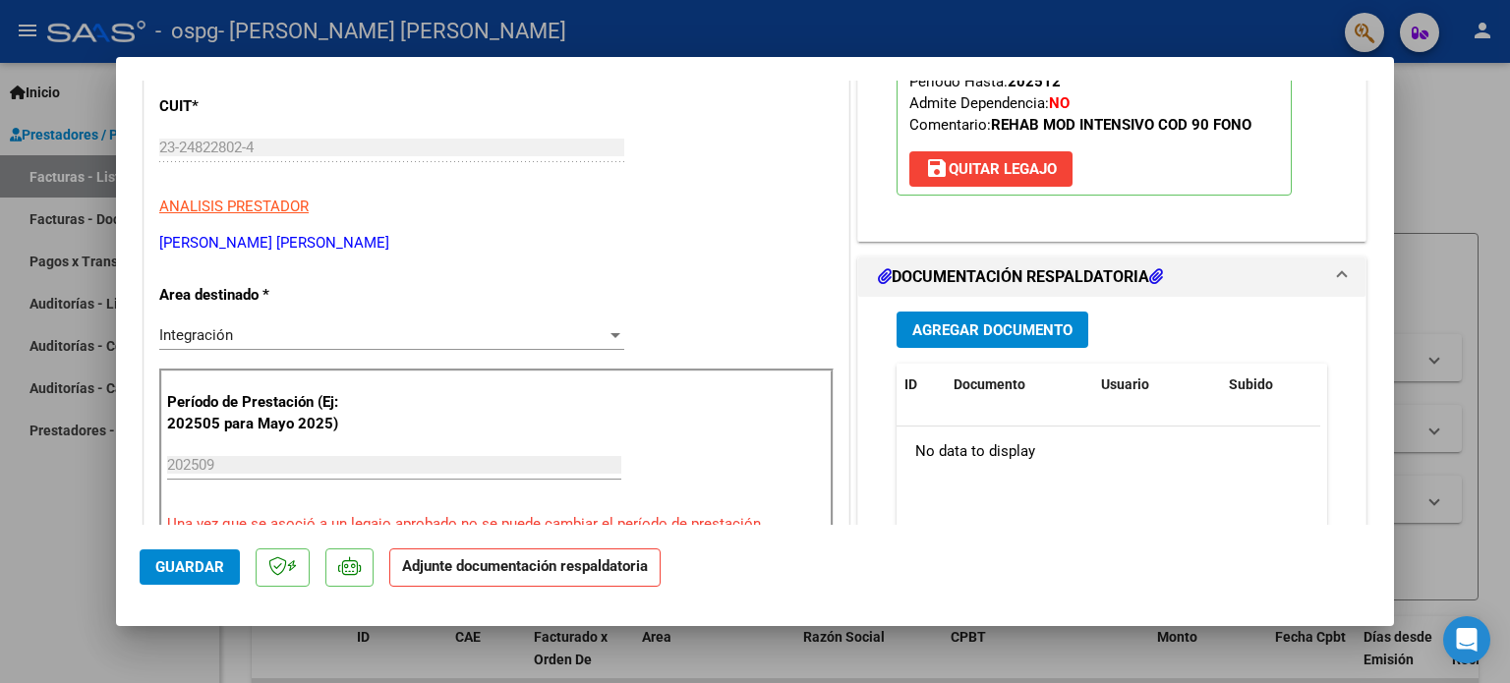
click at [1003, 321] on span "Agregar Documento" at bounding box center [992, 330] width 160 height 18
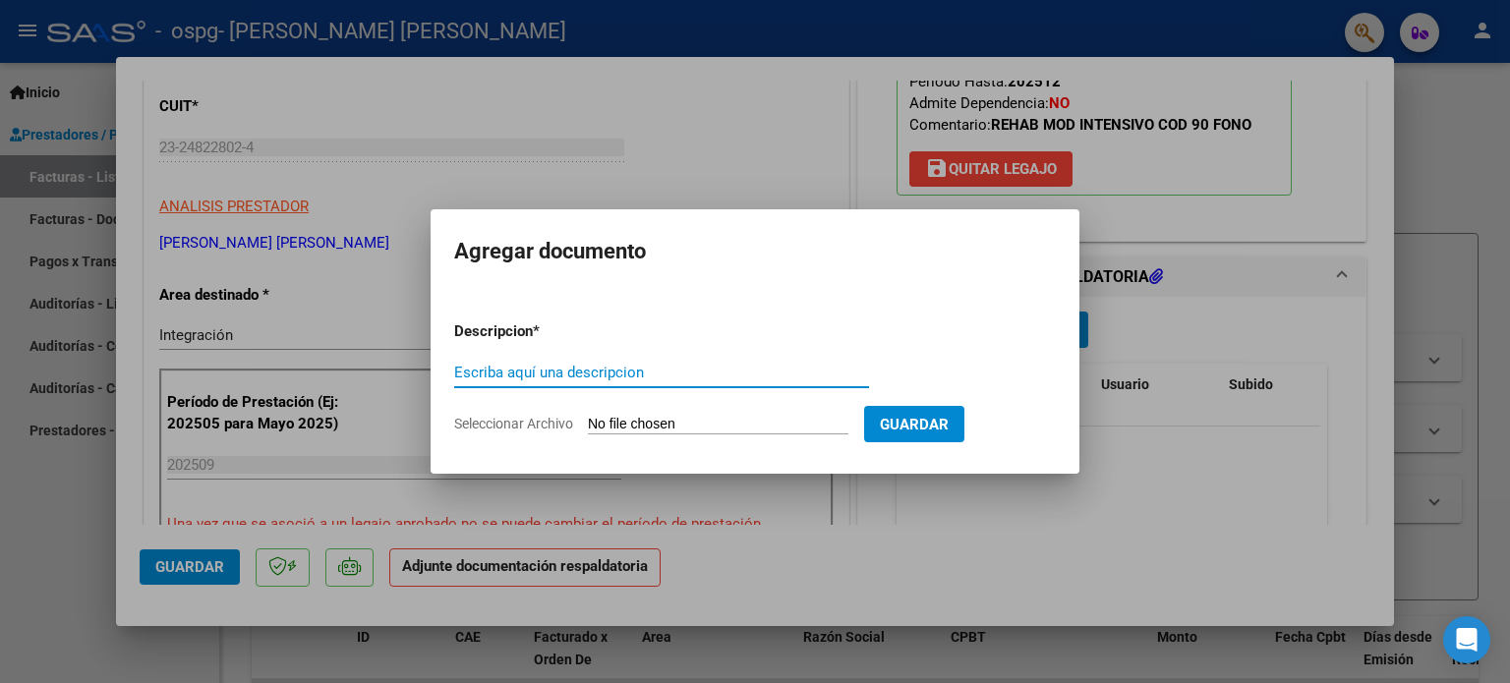
click at [649, 375] on input "Escriba aquí una descripcion" at bounding box center [661, 373] width 415 height 18
type input "Asistencia"
click at [705, 424] on input "Seleccionar Archivo" at bounding box center [718, 425] width 260 height 19
type input "C:\fakepath\asistencia Rapray septiembre fono.pdf"
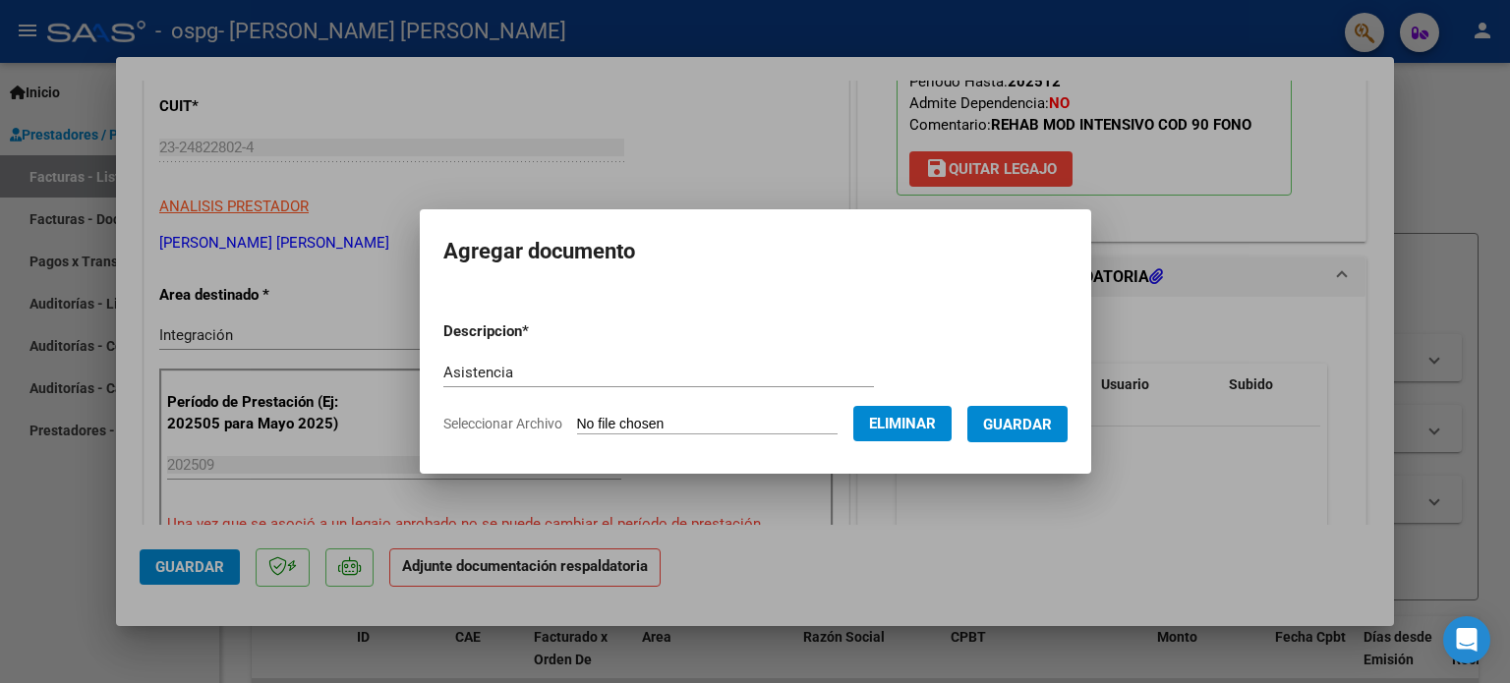
click at [1034, 415] on span "Guardar" at bounding box center [1017, 424] width 69 height 18
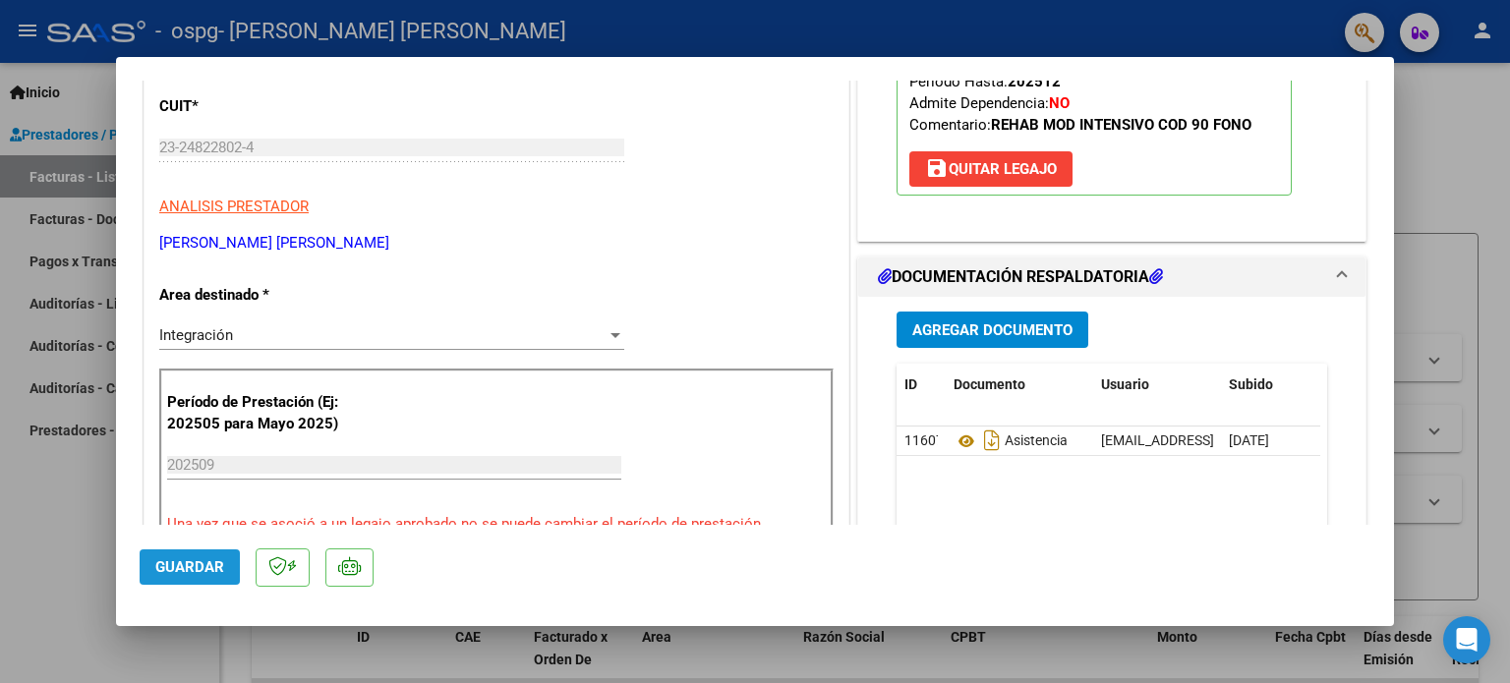
click at [173, 565] on span "Guardar" at bounding box center [189, 567] width 69 height 18
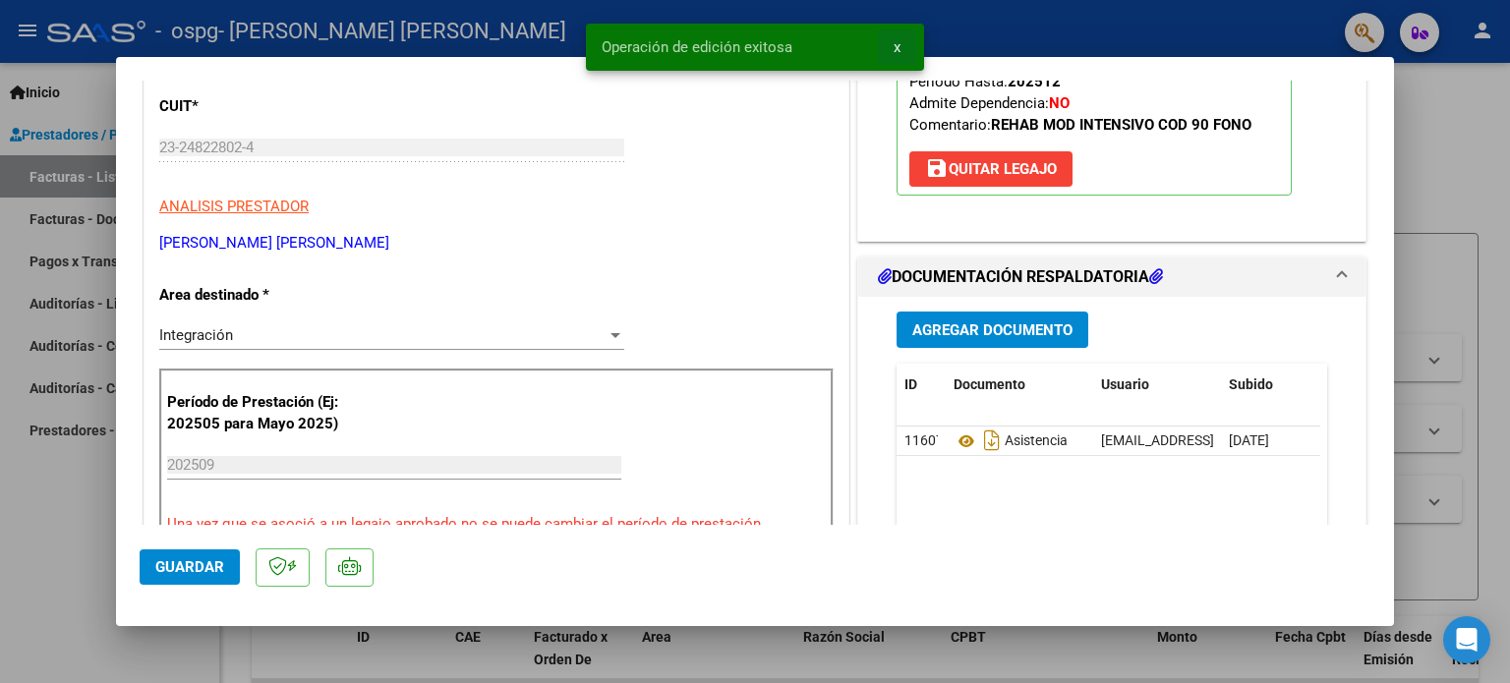
click at [899, 51] on span "x" at bounding box center [897, 47] width 7 height 18
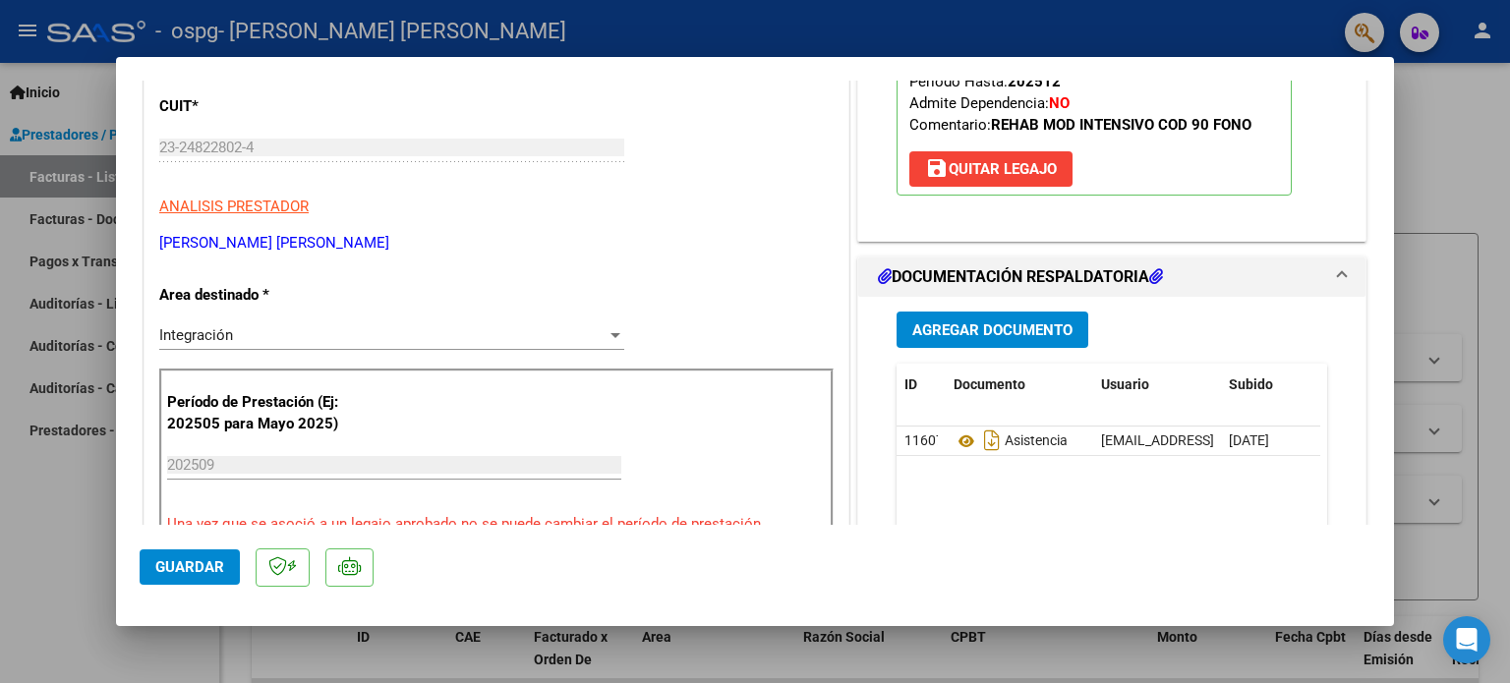
click at [1026, 28] on div at bounding box center [755, 341] width 1510 height 683
type input "$ 0,00"
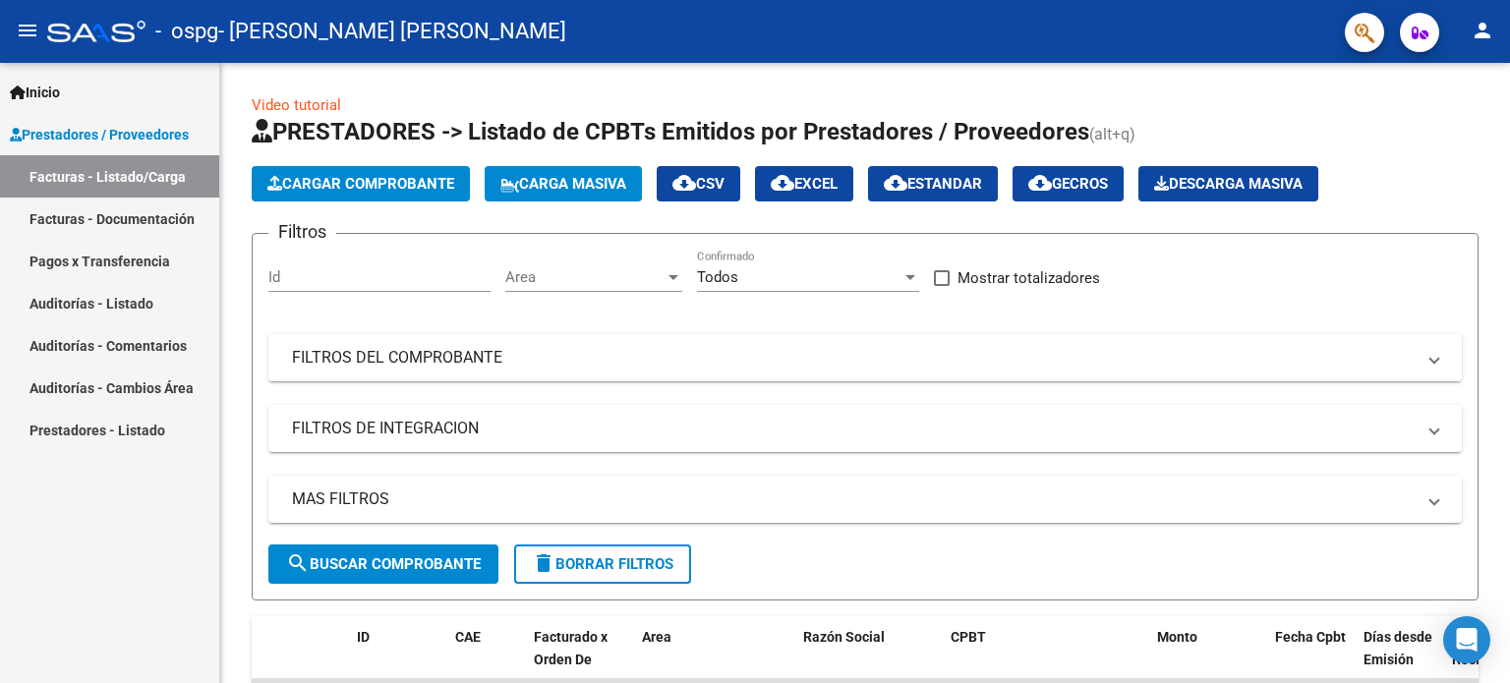
click at [112, 224] on link "Facturas - Documentación" at bounding box center [109, 219] width 219 height 42
